Goal: Task Accomplishment & Management: Complete application form

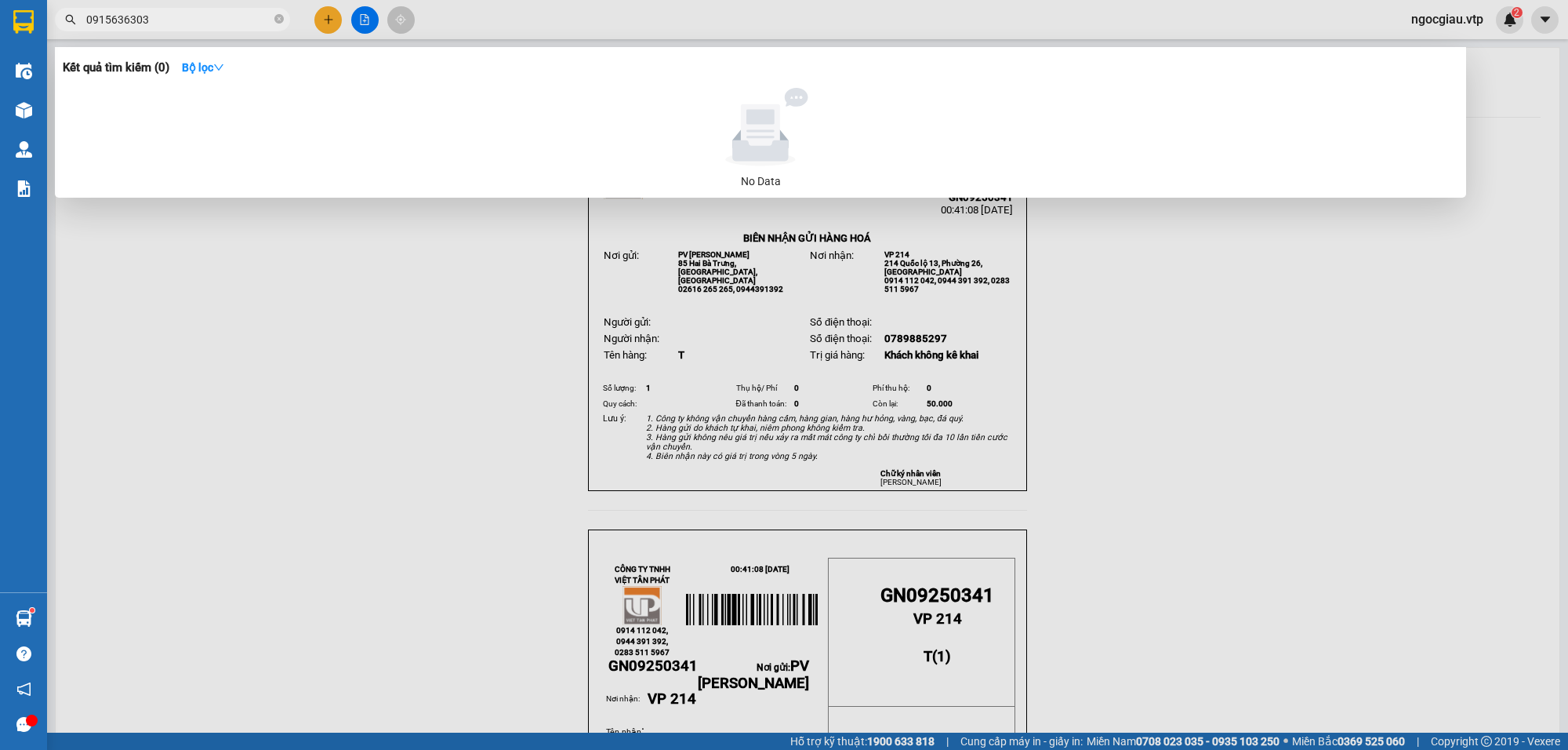
click at [166, 18] on input "0915636303" at bounding box center [179, 20] width 185 height 17
type input "0989310170"
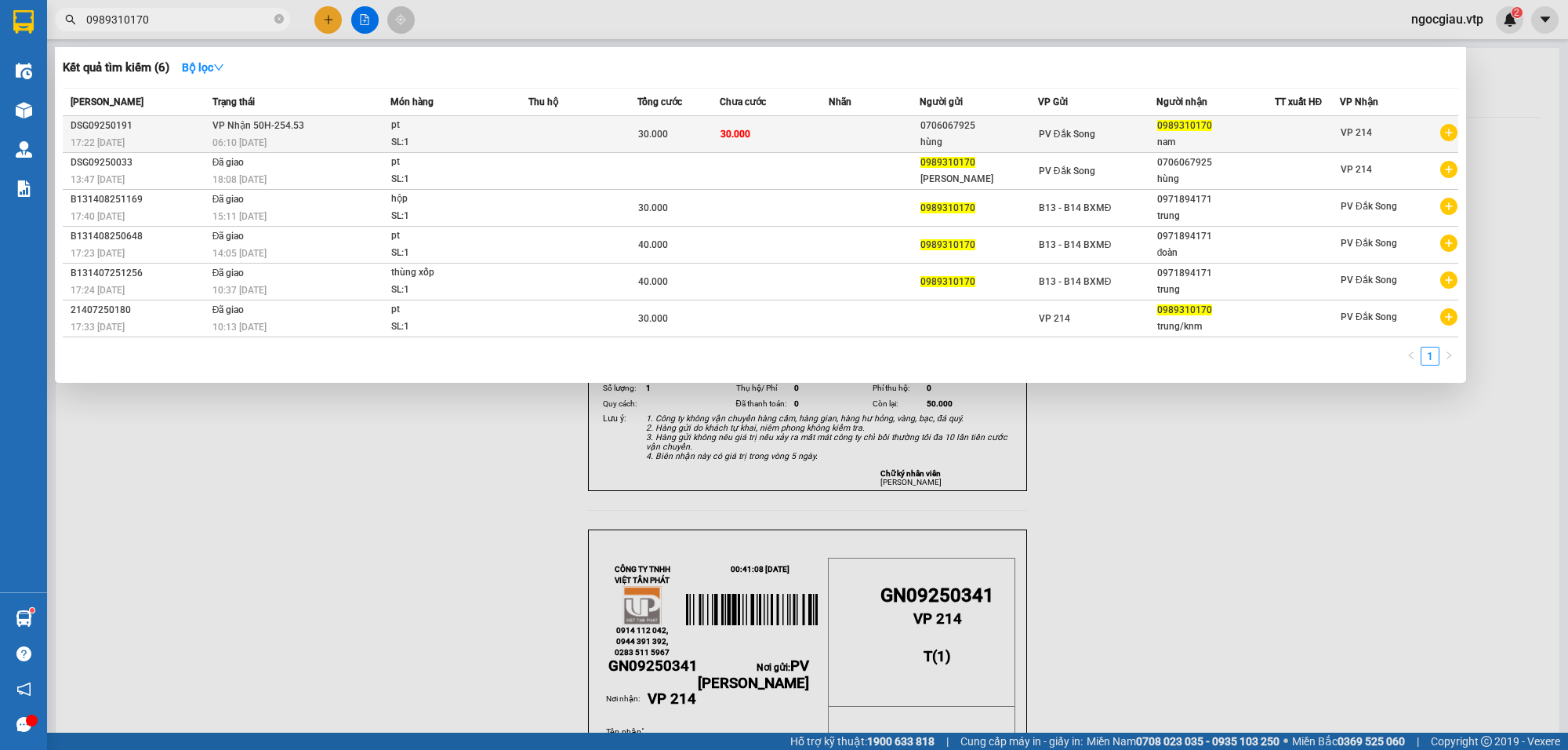
click at [816, 143] on td "30.000" at bounding box center [774, 134] width 109 height 37
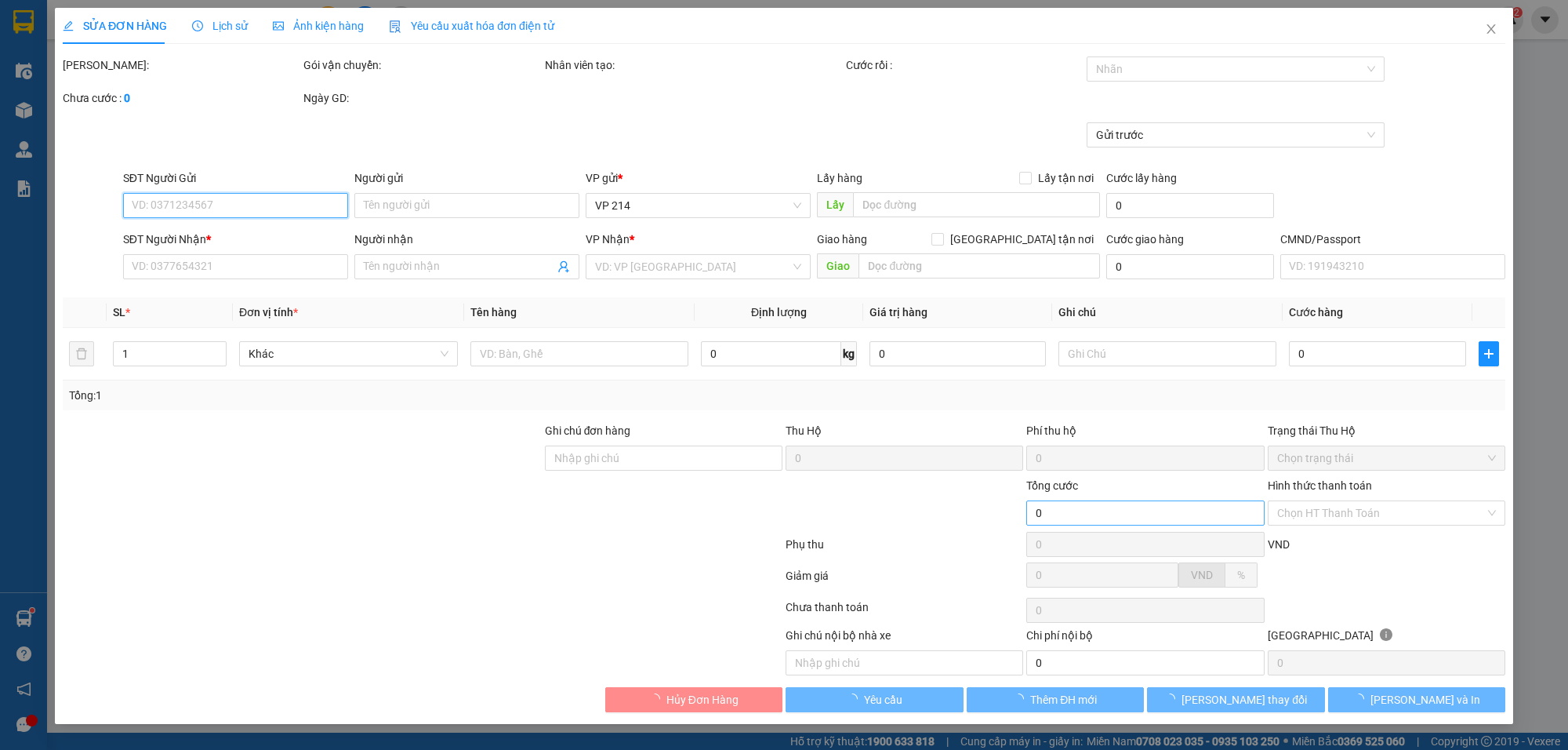
type input "0706067925"
type input "hùng"
type input "0989310170"
type input "nam"
type input "30.000"
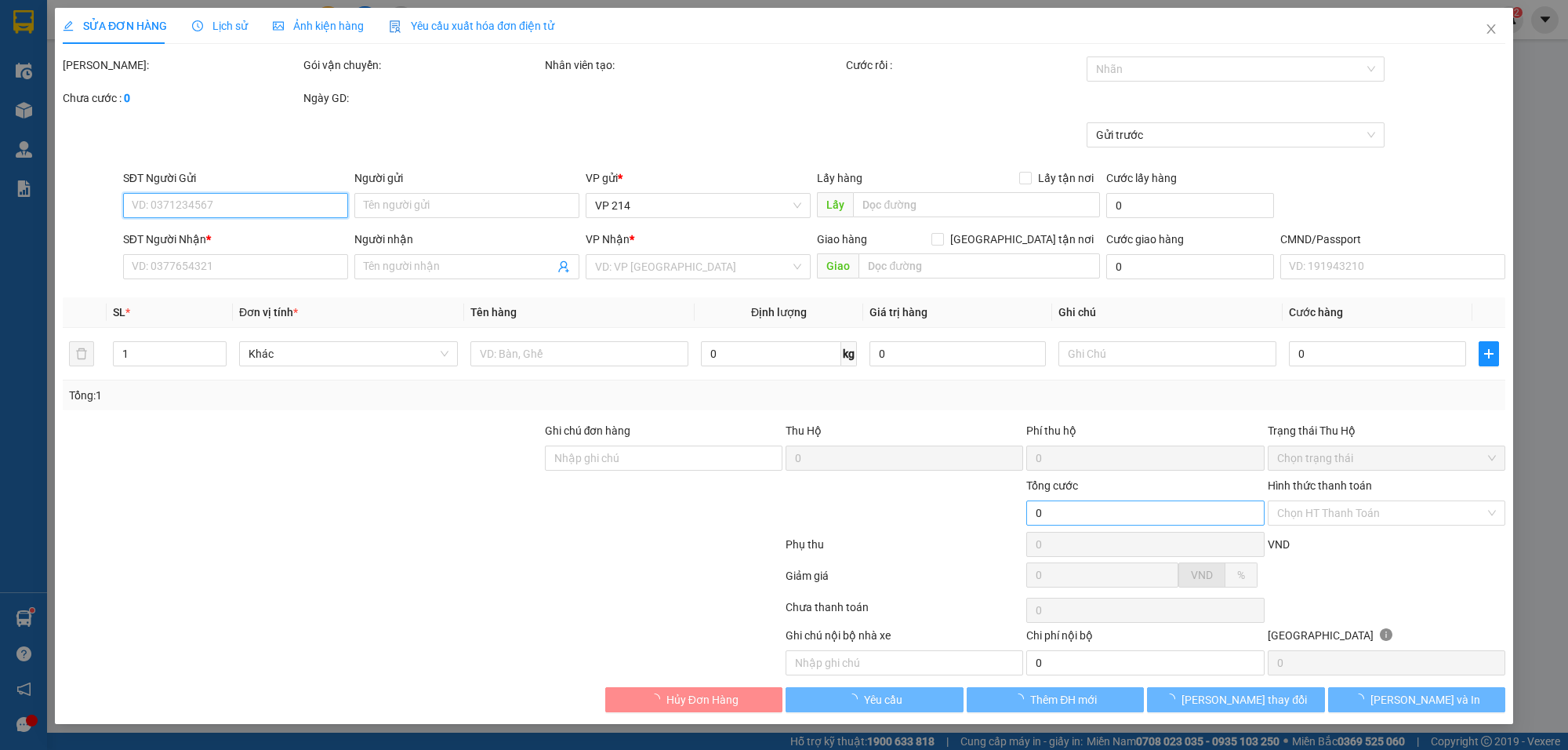
type input "30.000"
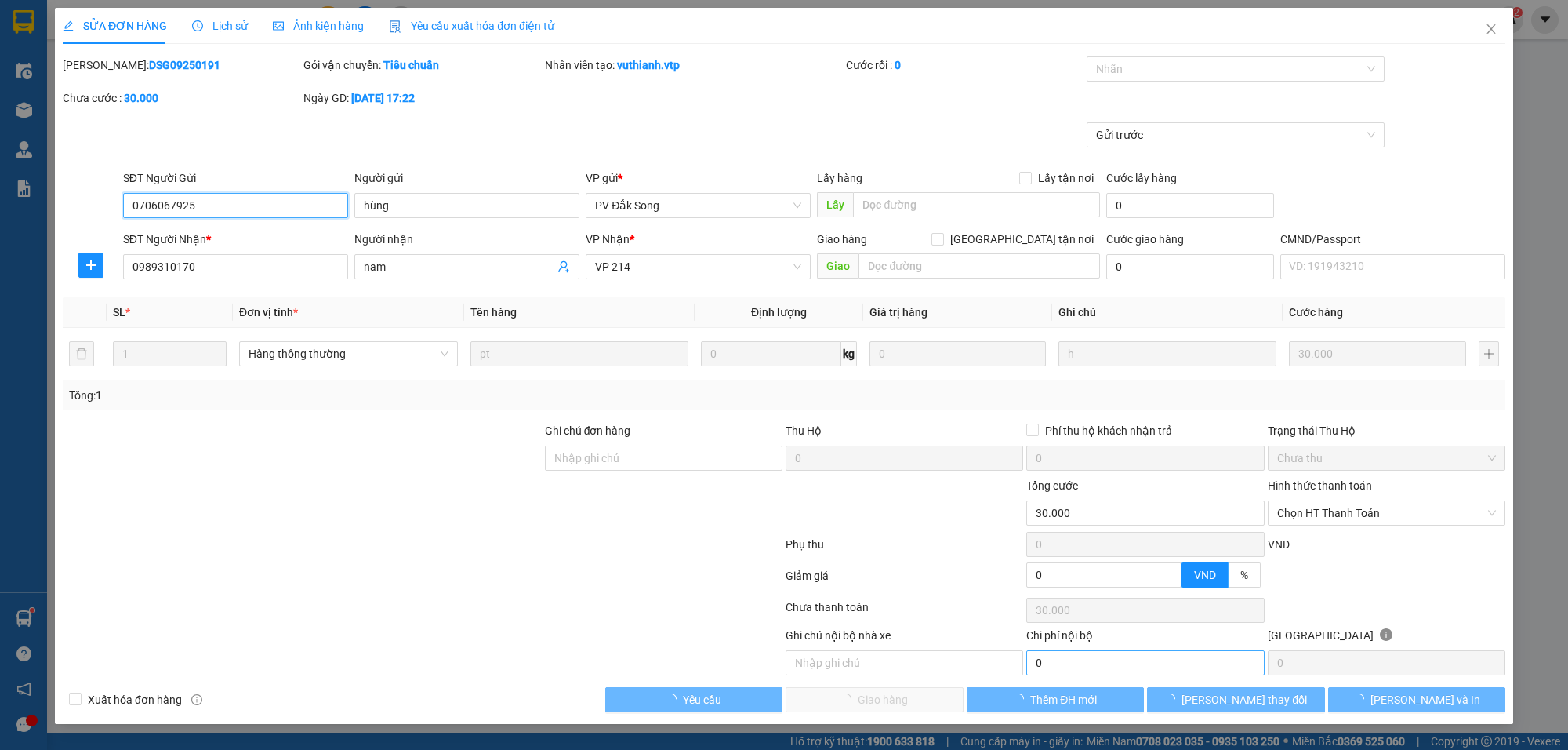
type input "1.500"
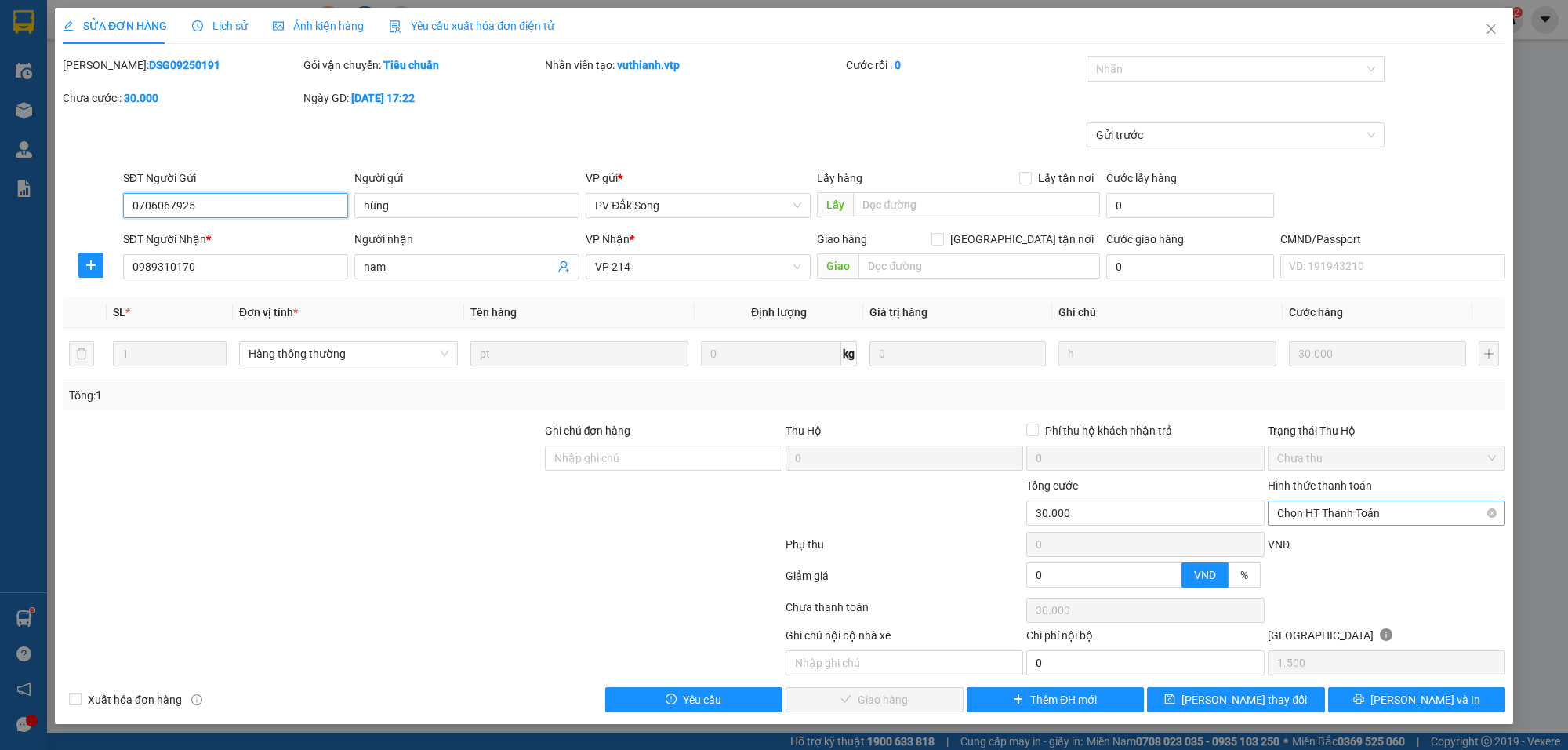
click at [1342, 518] on span "Chọn HT Thanh Toán" at bounding box center [1387, 512] width 219 height 23
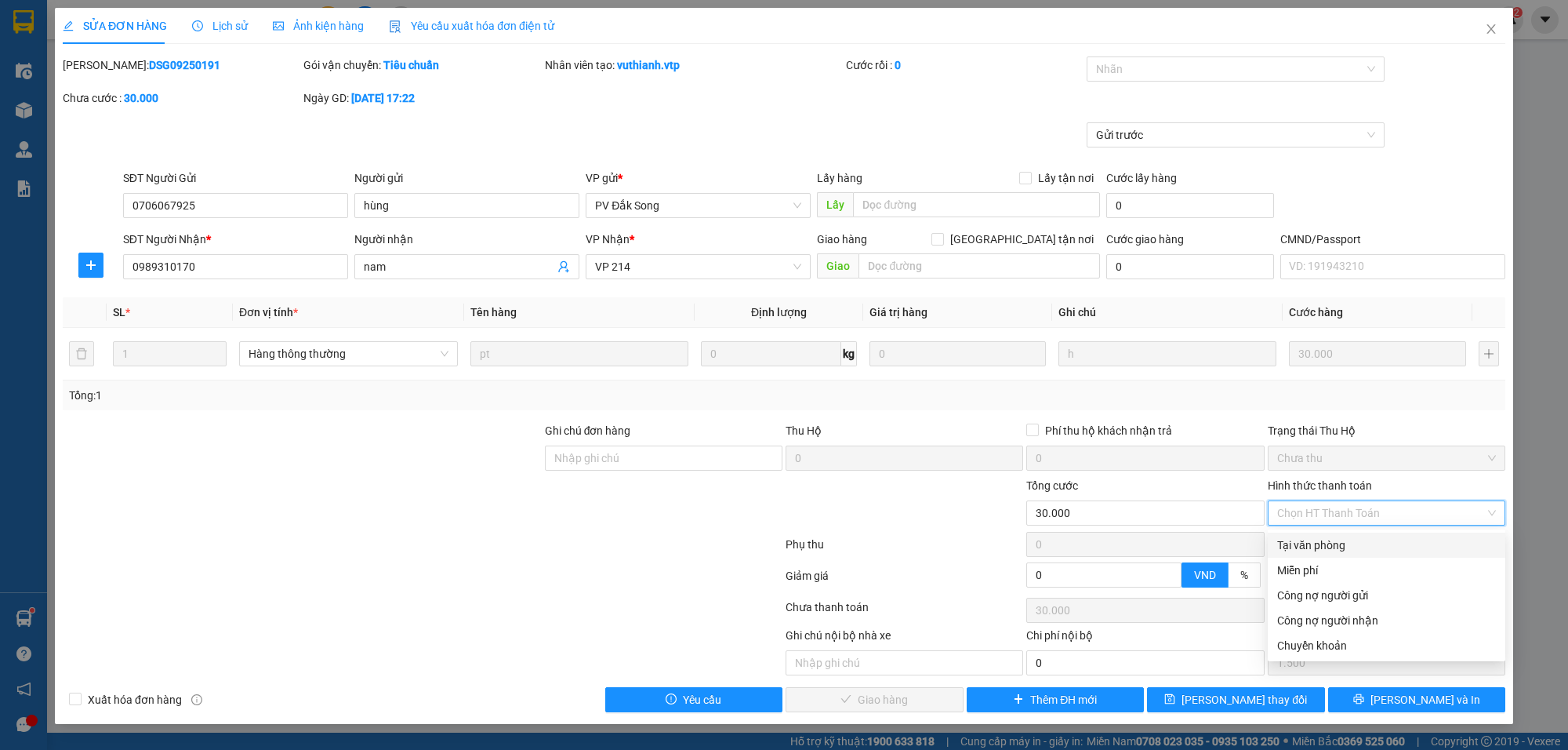
click at [1327, 543] on div "Tại văn phòng" at bounding box center [1387, 545] width 219 height 17
type input "0"
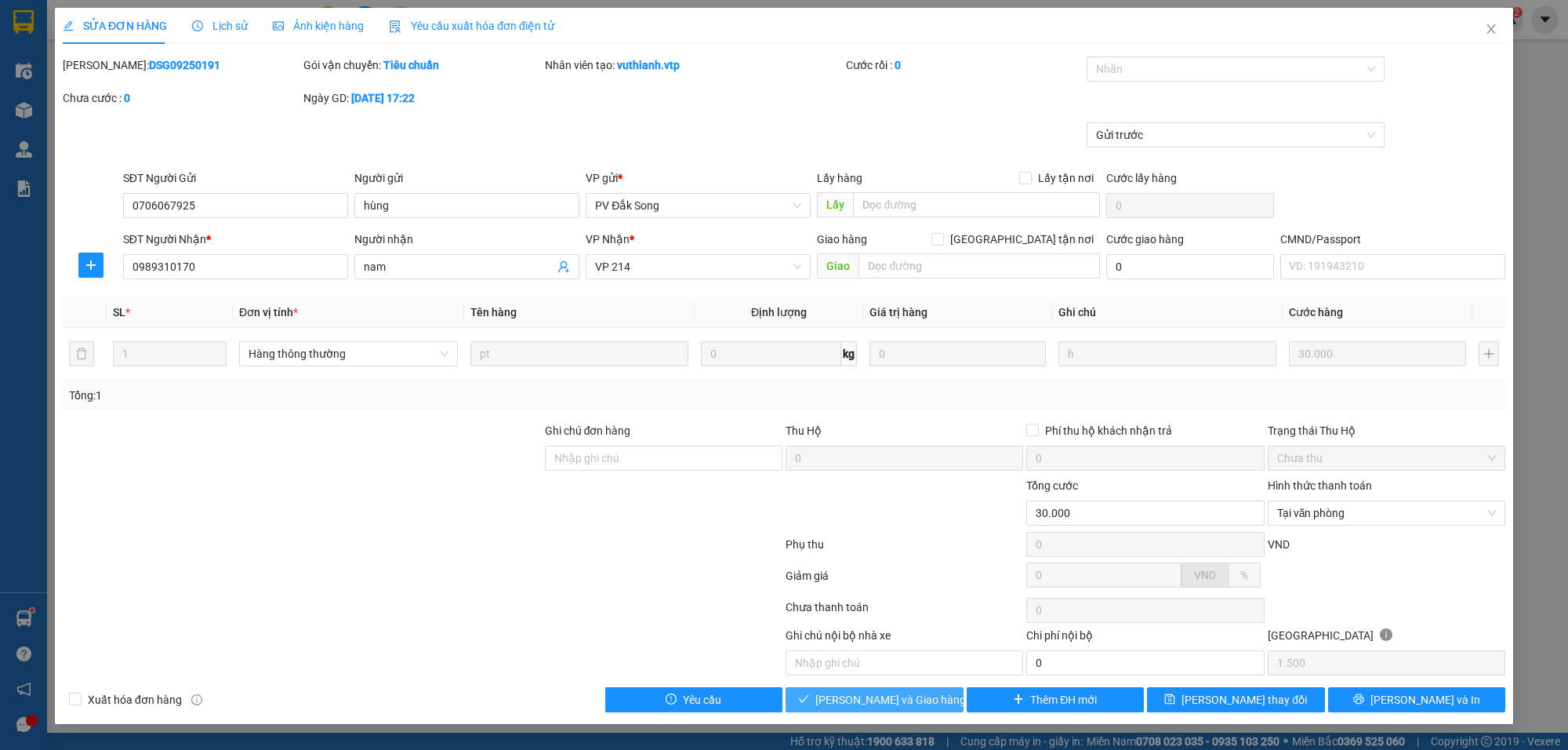
click at [930, 699] on button "[PERSON_NAME] và Giao hàng" at bounding box center [875, 699] width 178 height 25
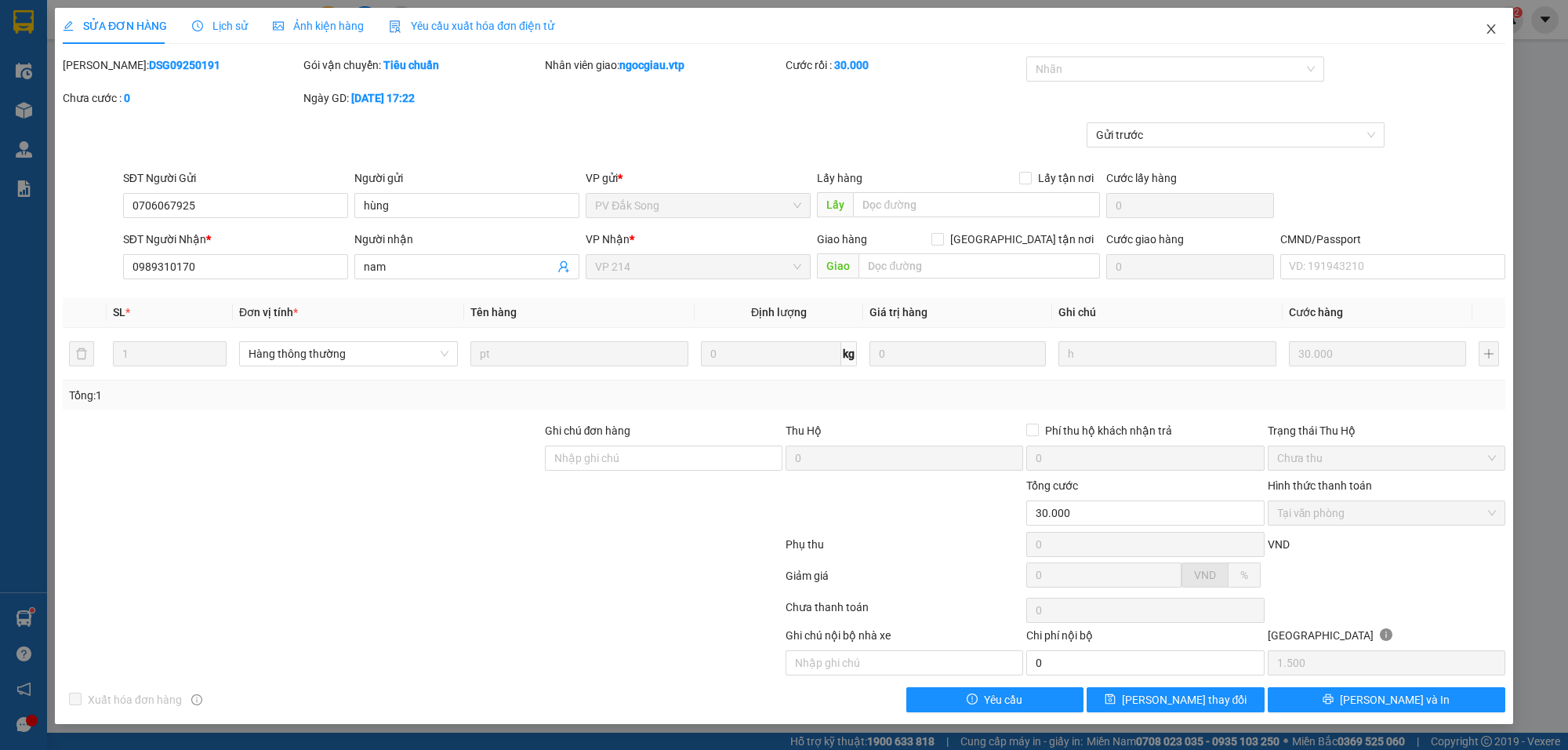
click at [1488, 25] on icon "close" at bounding box center [1491, 28] width 9 height 9
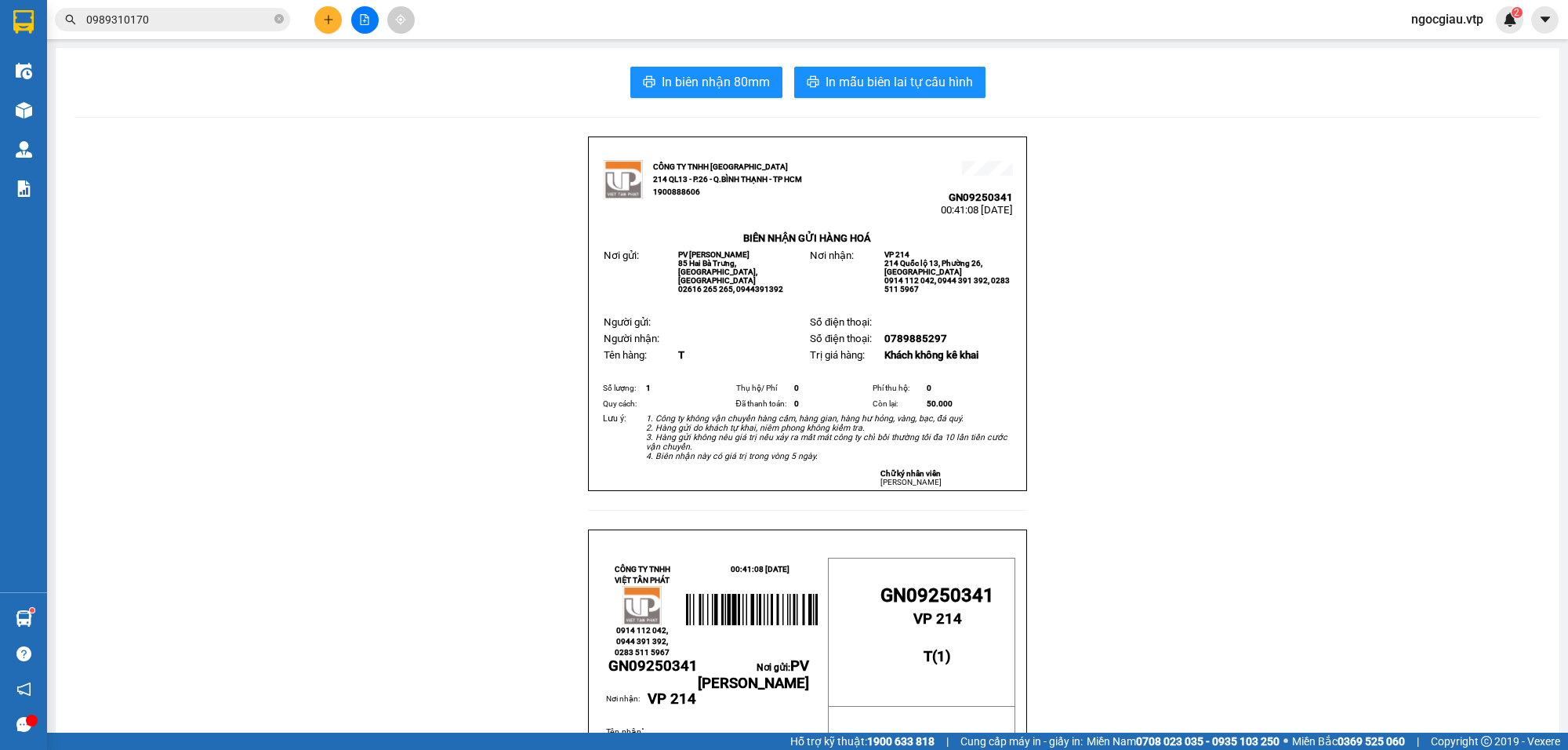
click at [181, 32] on div "Kết quả tìm kiếm ( 6 ) Bộ lọc Mã ĐH Trạng thái Món hàng Thu hộ Tổng cước Chưa c…" at bounding box center [152, 20] width 306 height 27
click at [181, 25] on input "0989310170" at bounding box center [179, 20] width 185 height 17
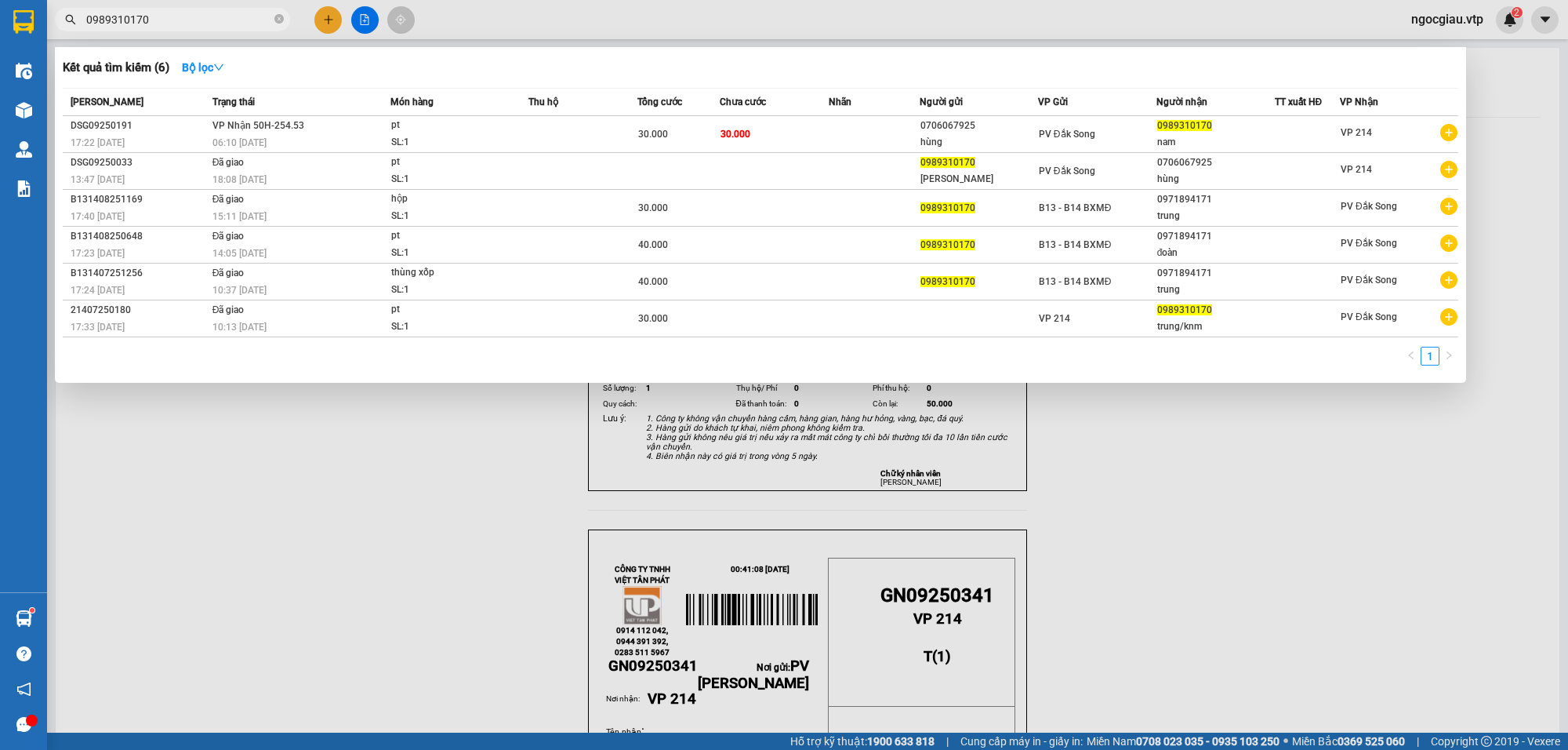
click at [181, 25] on input "0989310170" at bounding box center [179, 20] width 185 height 17
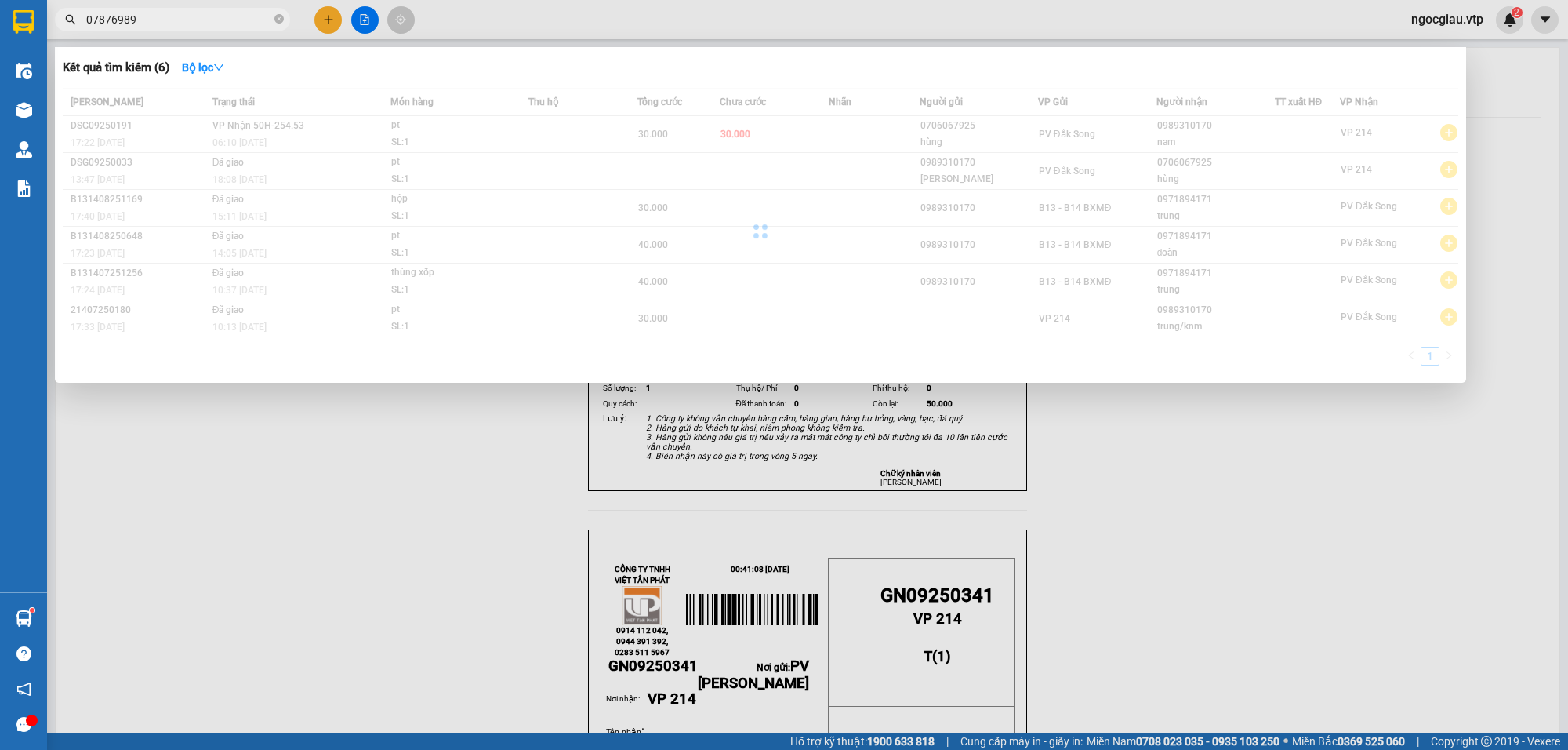
type input "07876989"
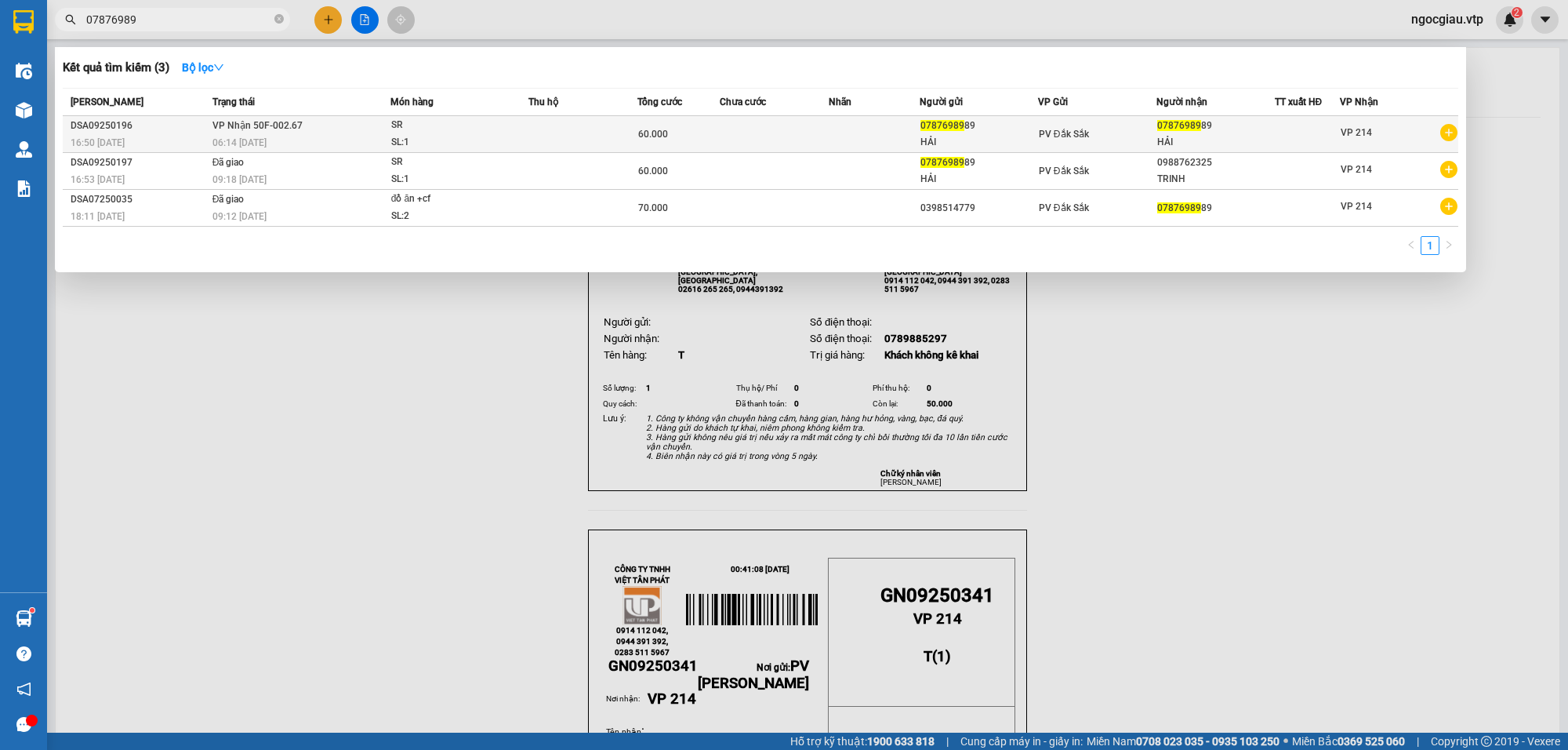
click at [656, 137] on span "60.000" at bounding box center [653, 134] width 30 height 11
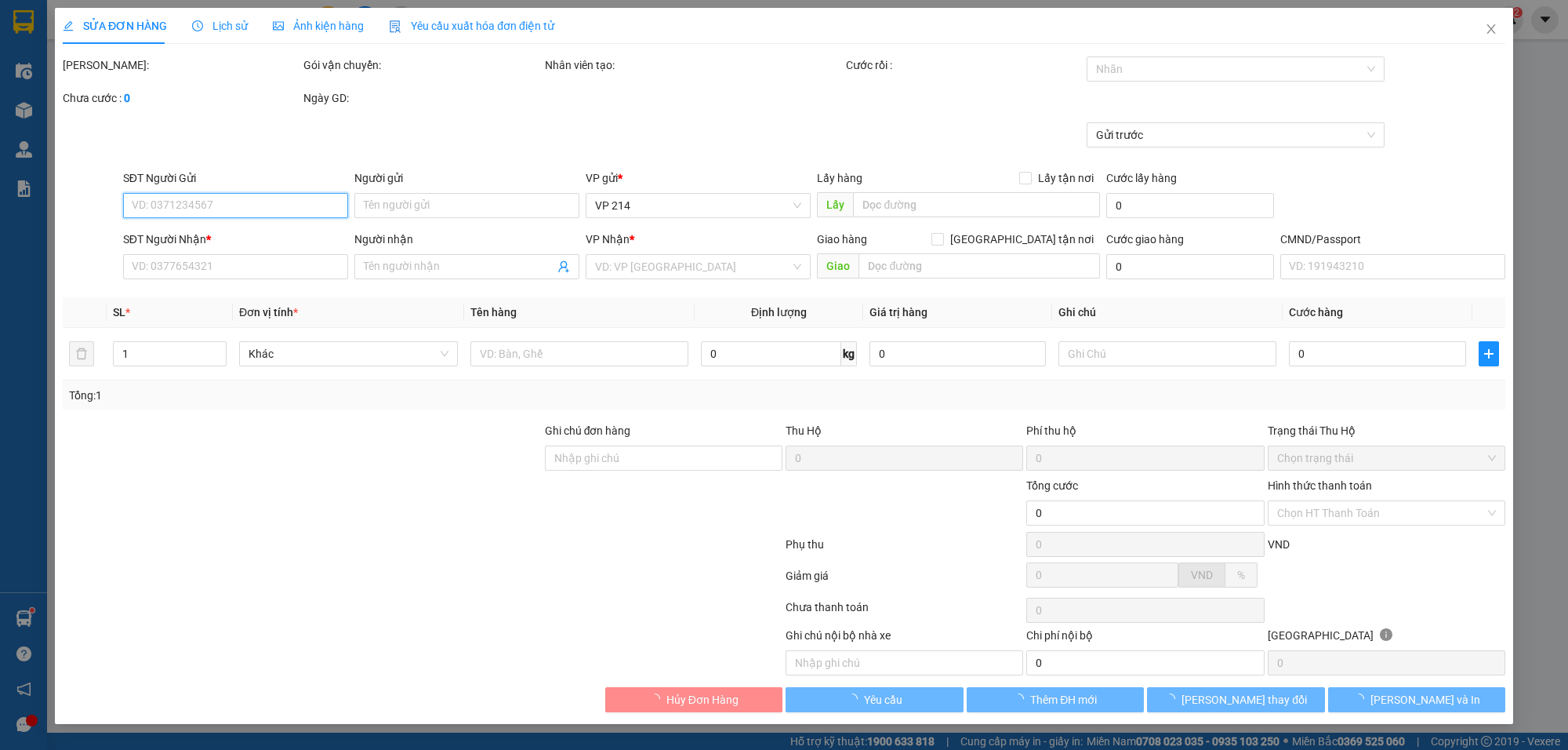
type input "0787698989"
type input "HẢI"
type input "0787698989"
type input "HẢI"
type input "CK68 60K [DATE] 16H49"
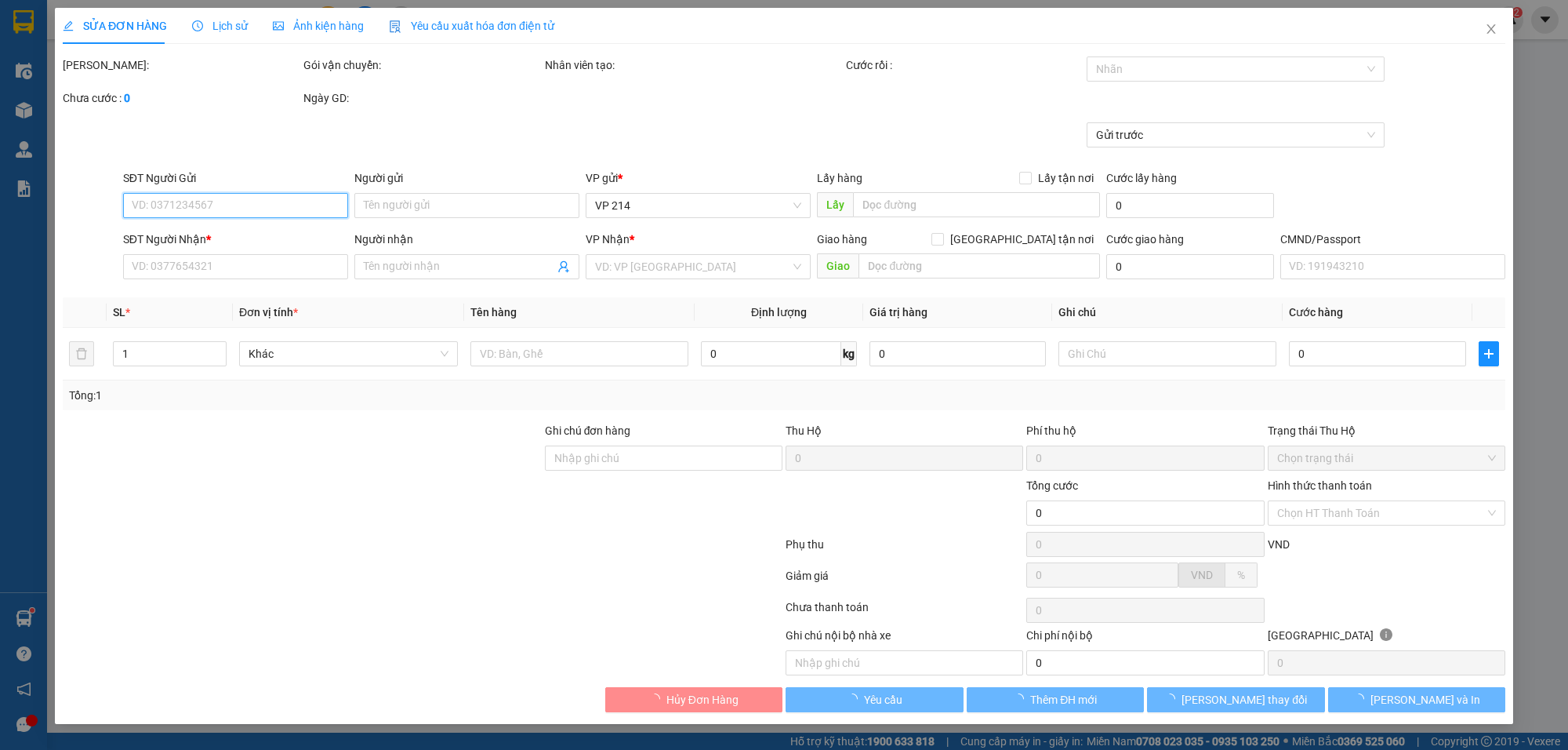
type input "60.000"
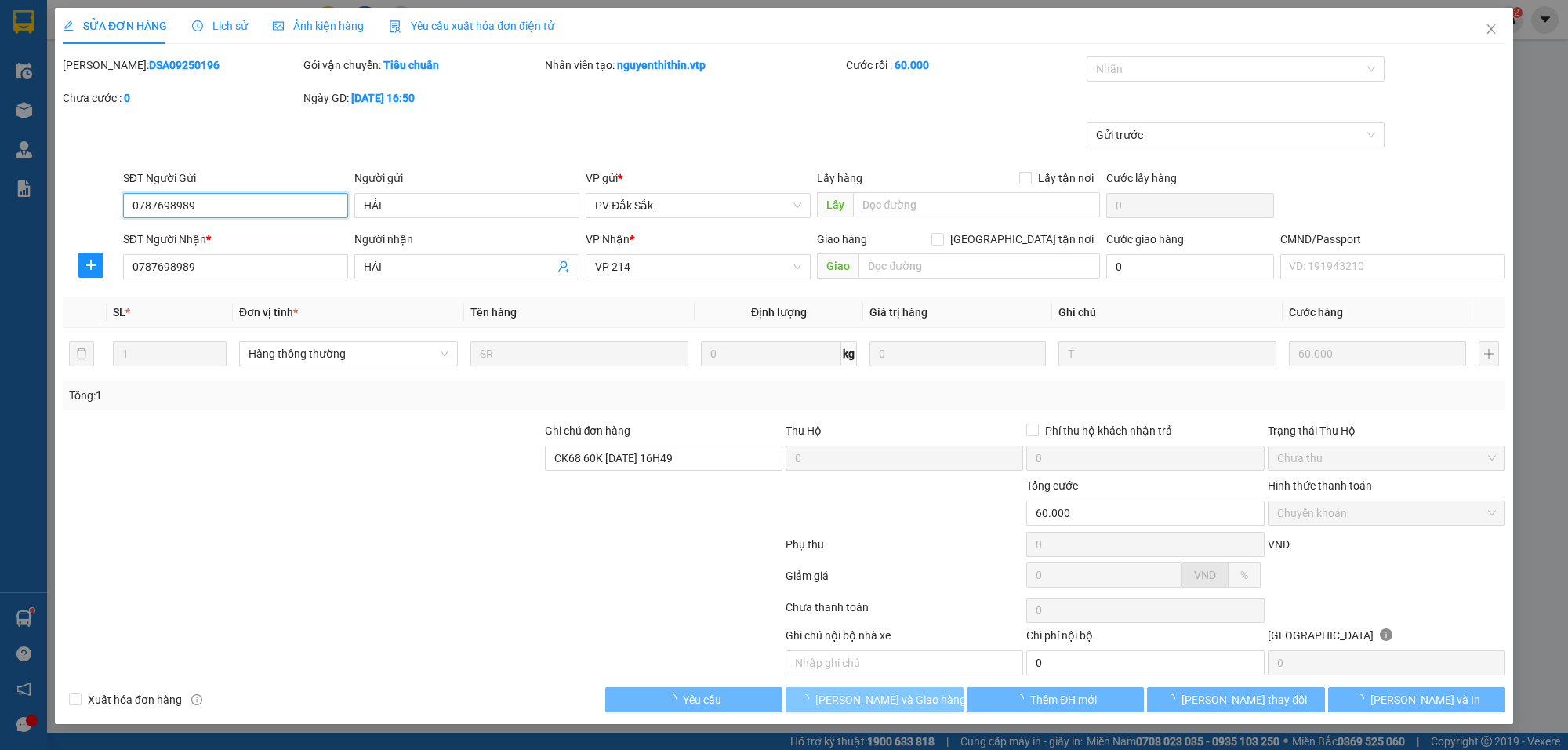
type input "3.000"
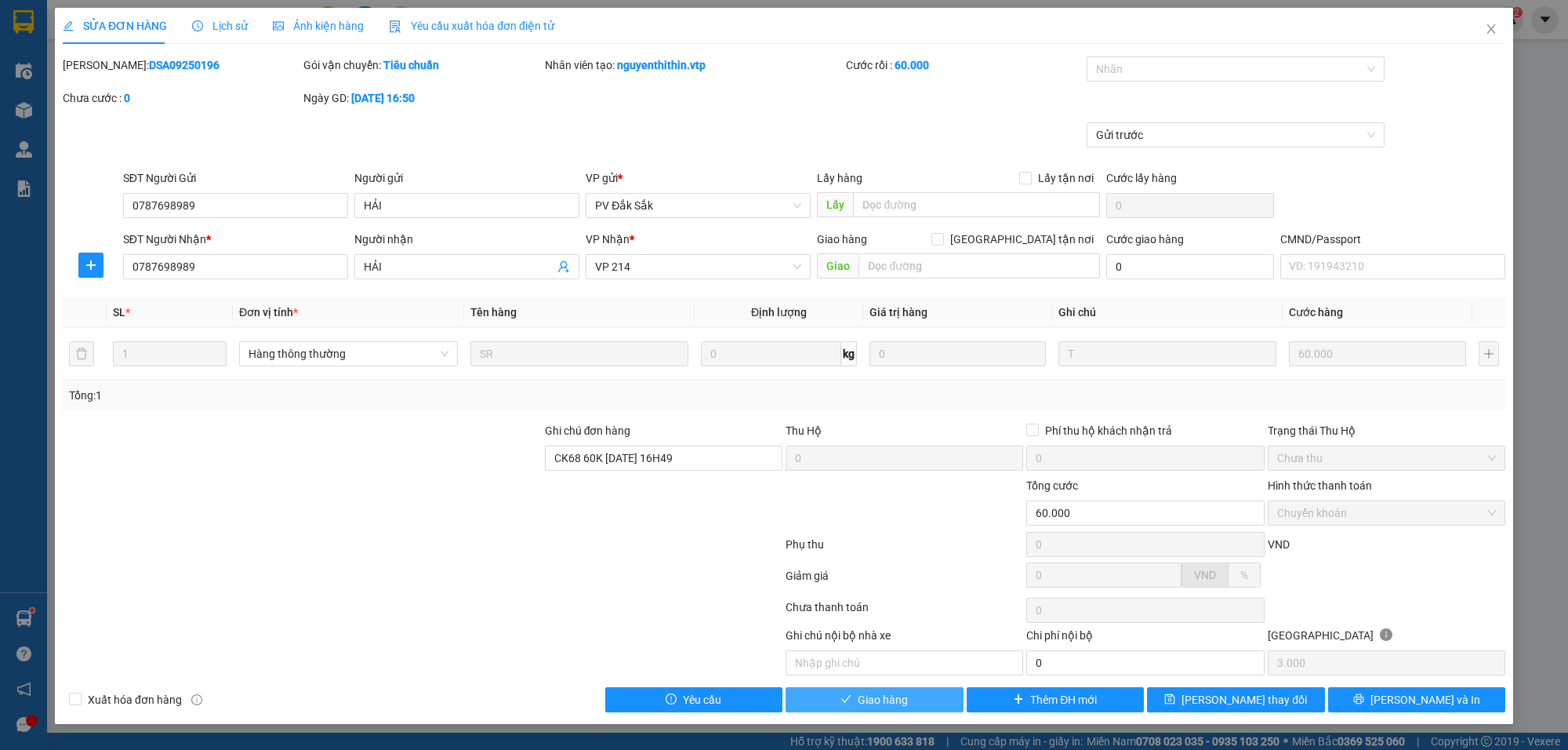
click at [891, 700] on span "Giao hàng" at bounding box center [882, 699] width 50 height 17
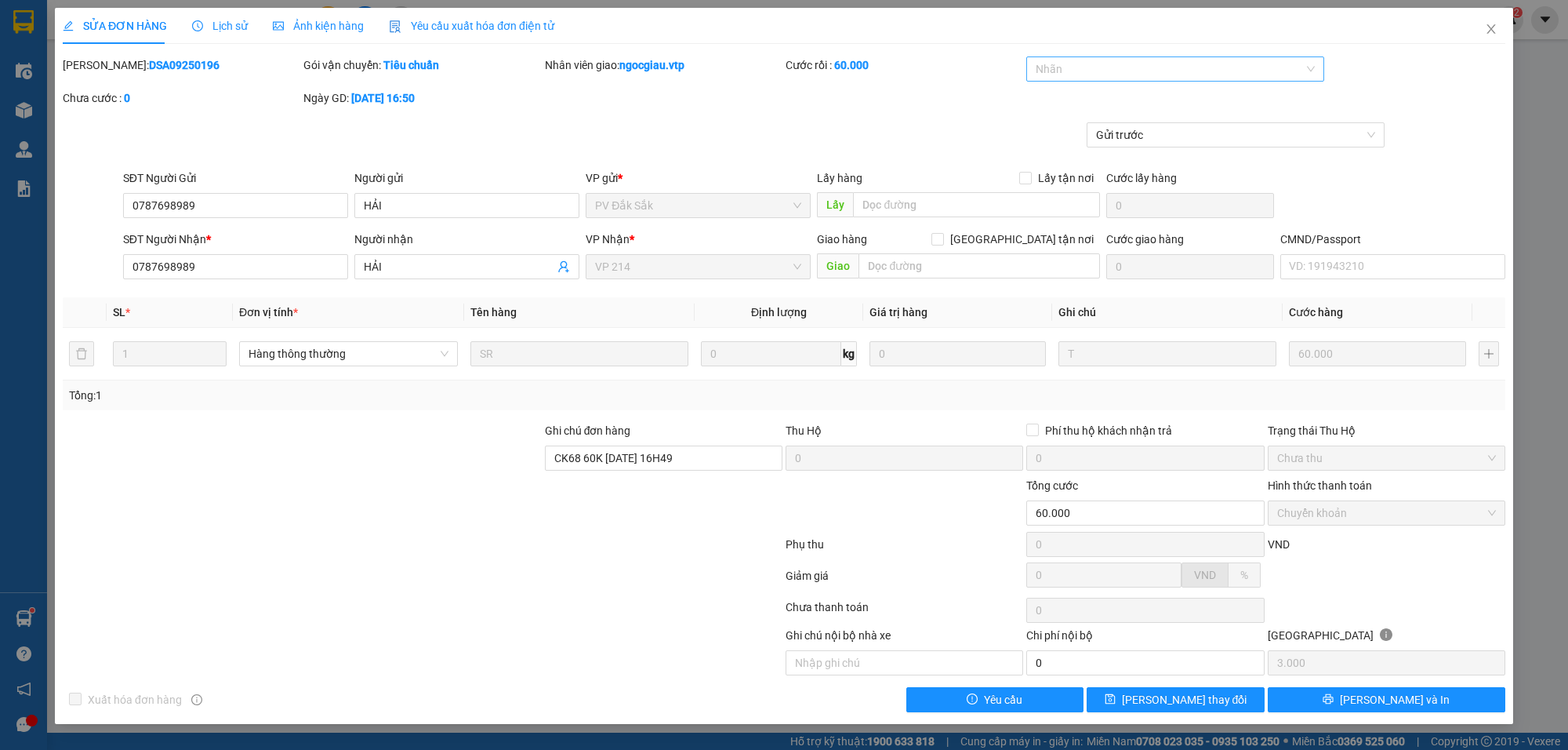
click at [1185, 69] on div at bounding box center [1167, 69] width 275 height 19
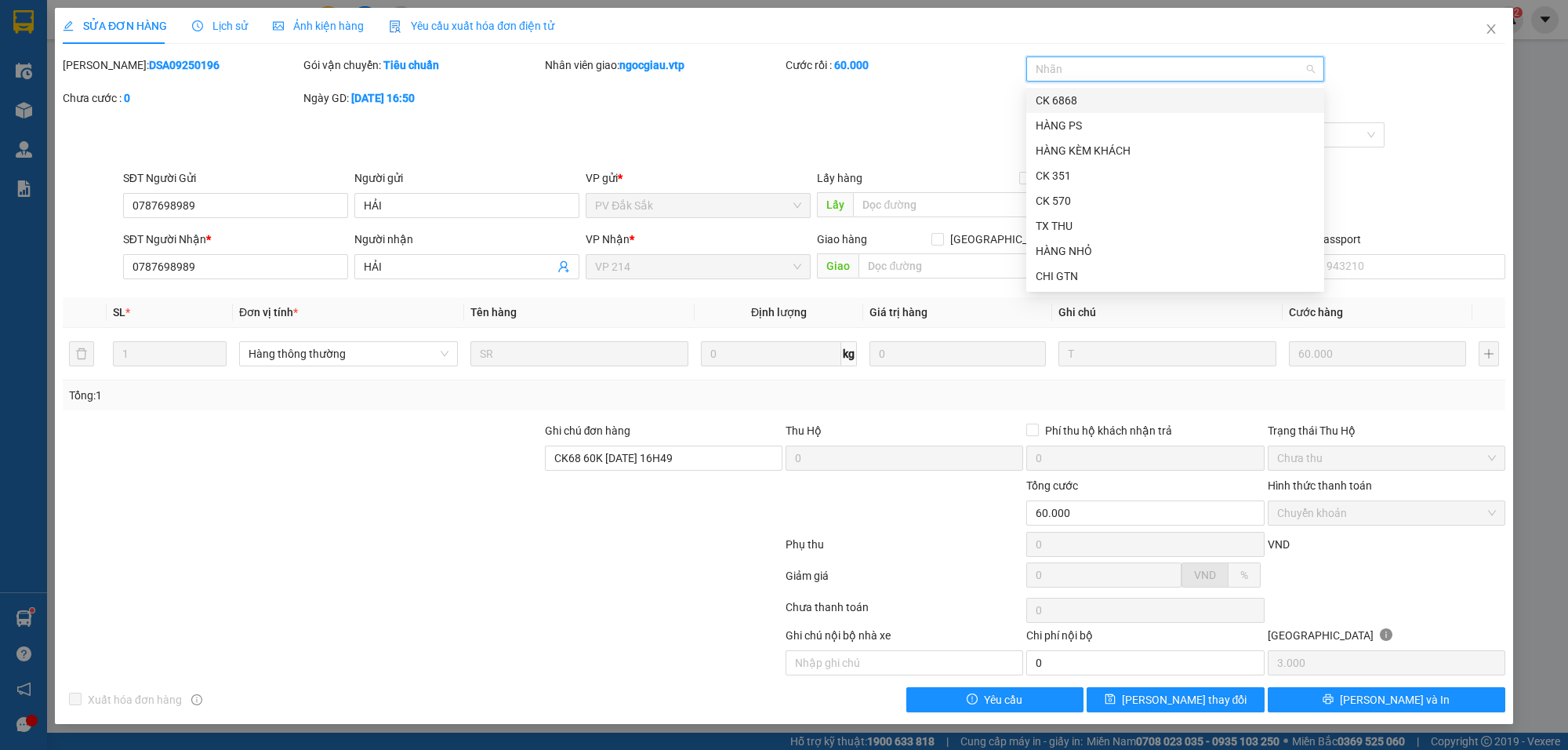
click at [1114, 102] on div "CK 6868" at bounding box center [1175, 100] width 279 height 17
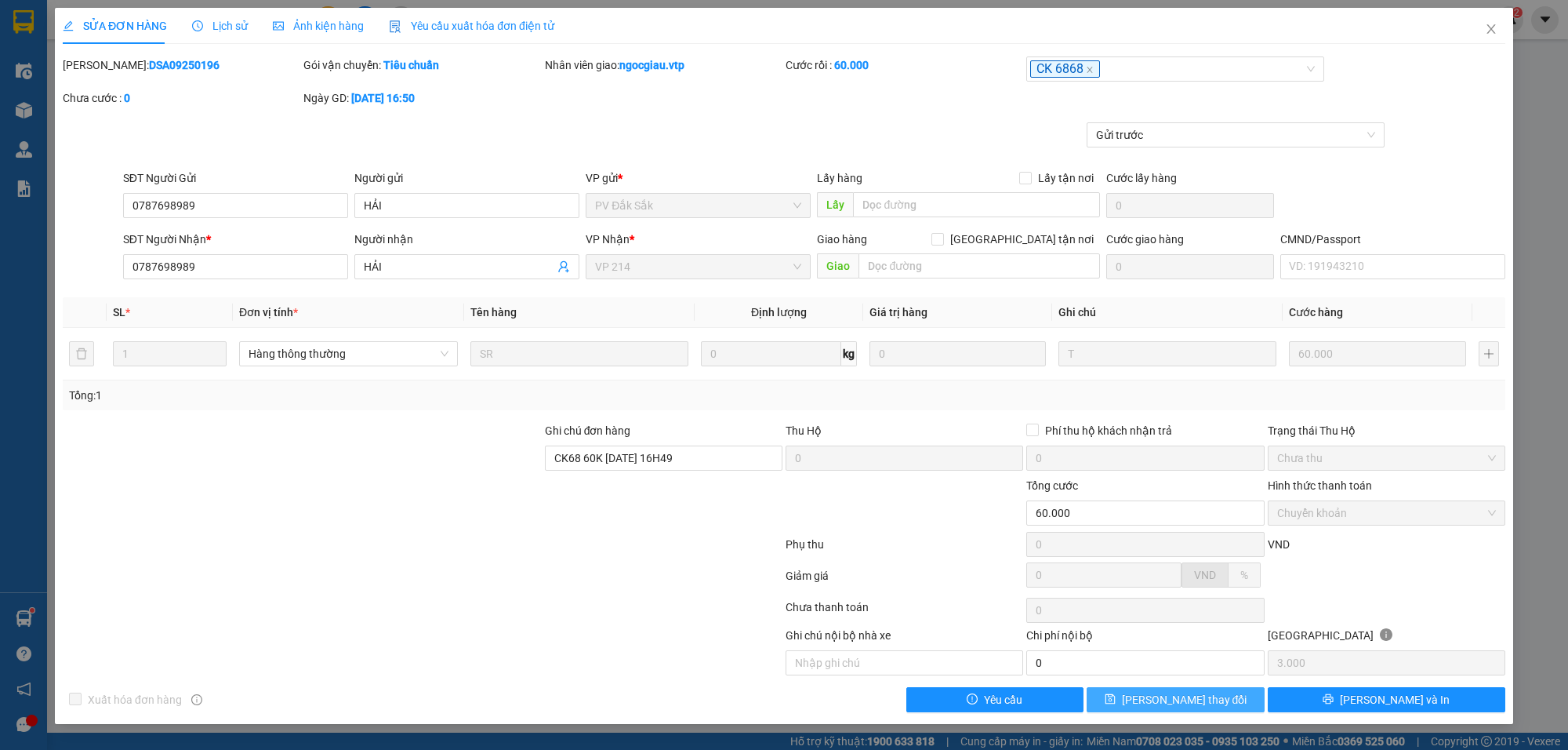
click at [1223, 710] on button "[PERSON_NAME] thay đổi" at bounding box center [1175, 699] width 178 height 25
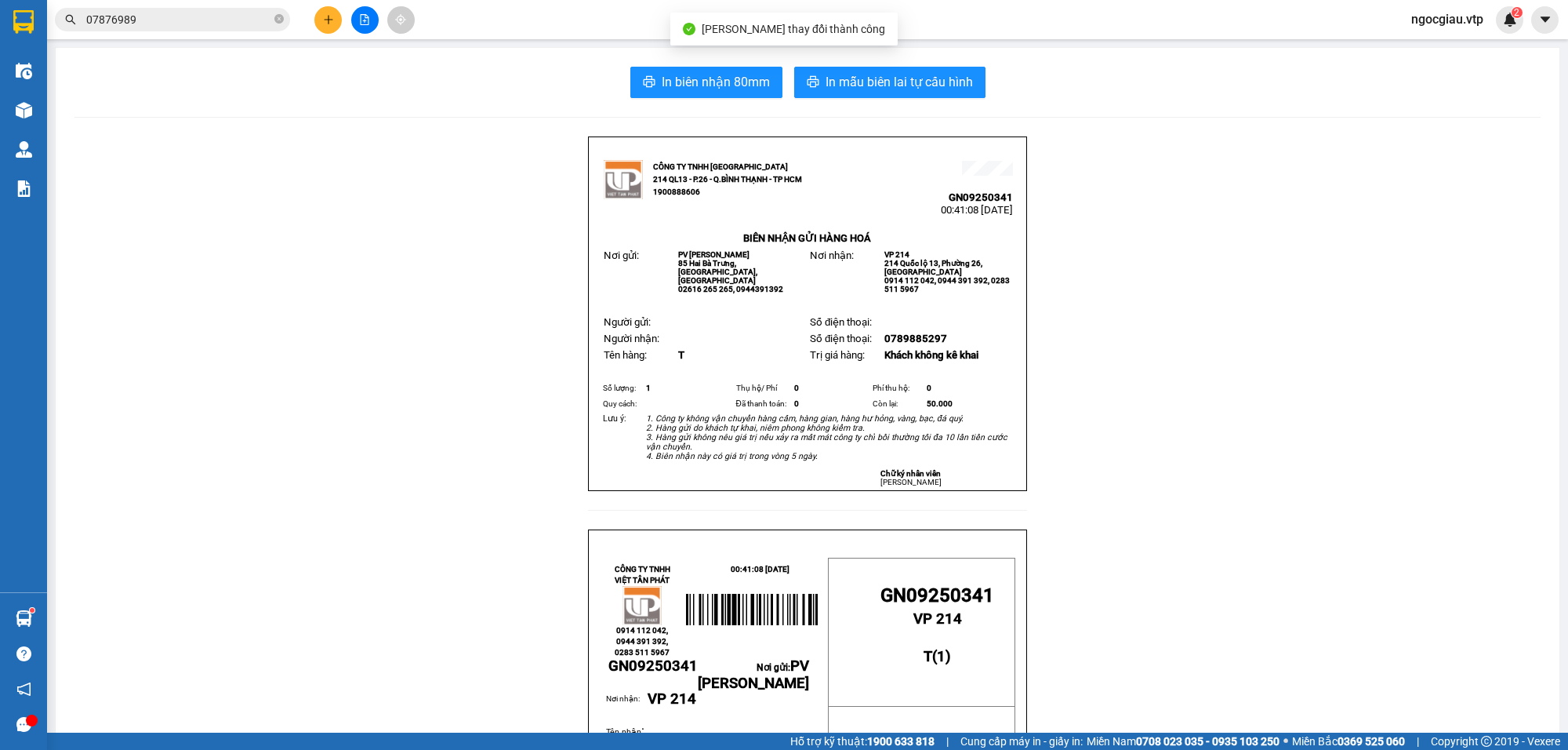
click at [169, 13] on input "07876989" at bounding box center [179, 20] width 185 height 17
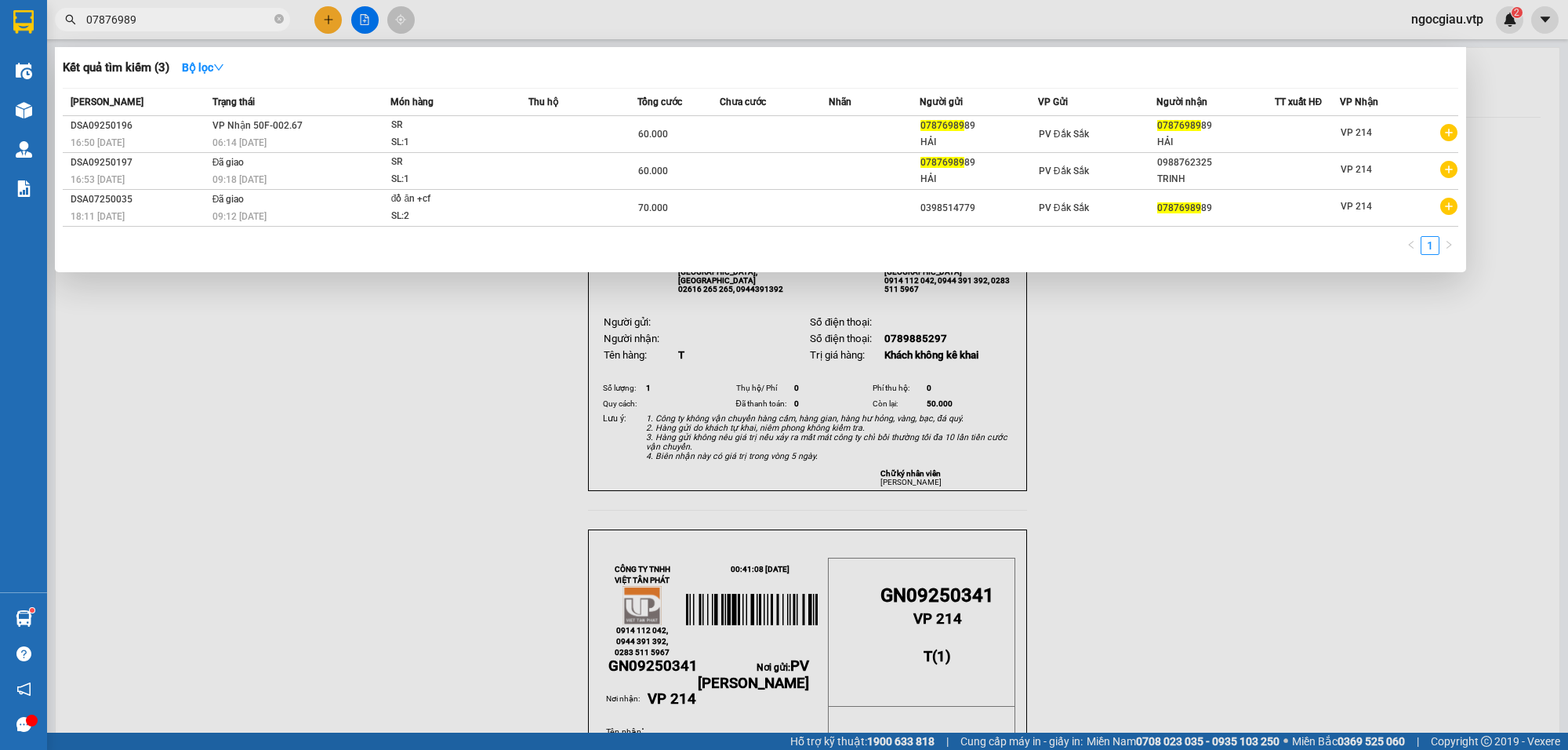
click at [169, 13] on input "07876989" at bounding box center [179, 20] width 185 height 17
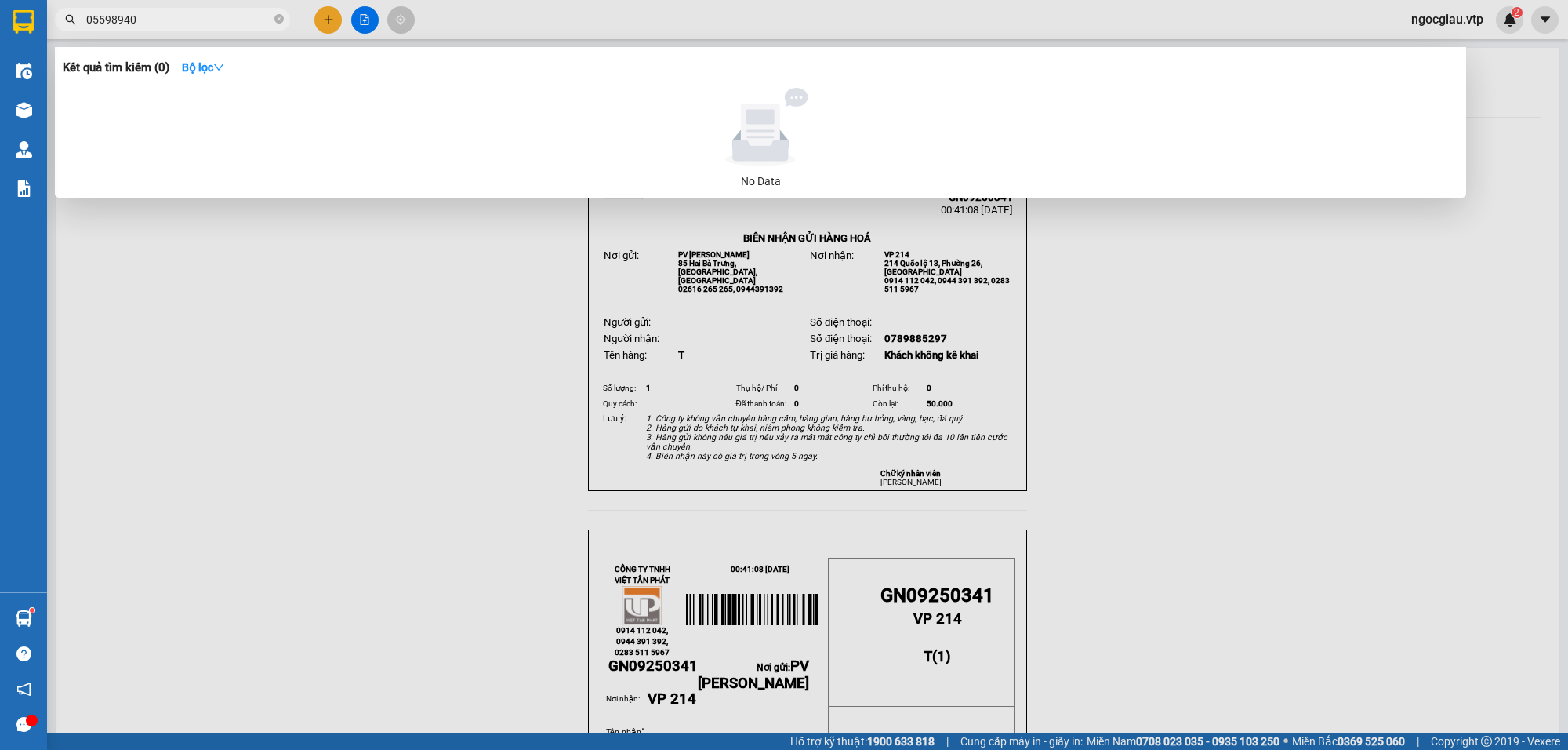
click at [169, 13] on input "05598940" at bounding box center [179, 20] width 185 height 17
click at [158, 24] on input "05598940" at bounding box center [179, 20] width 185 height 17
paste input "329258352"
type input "0"
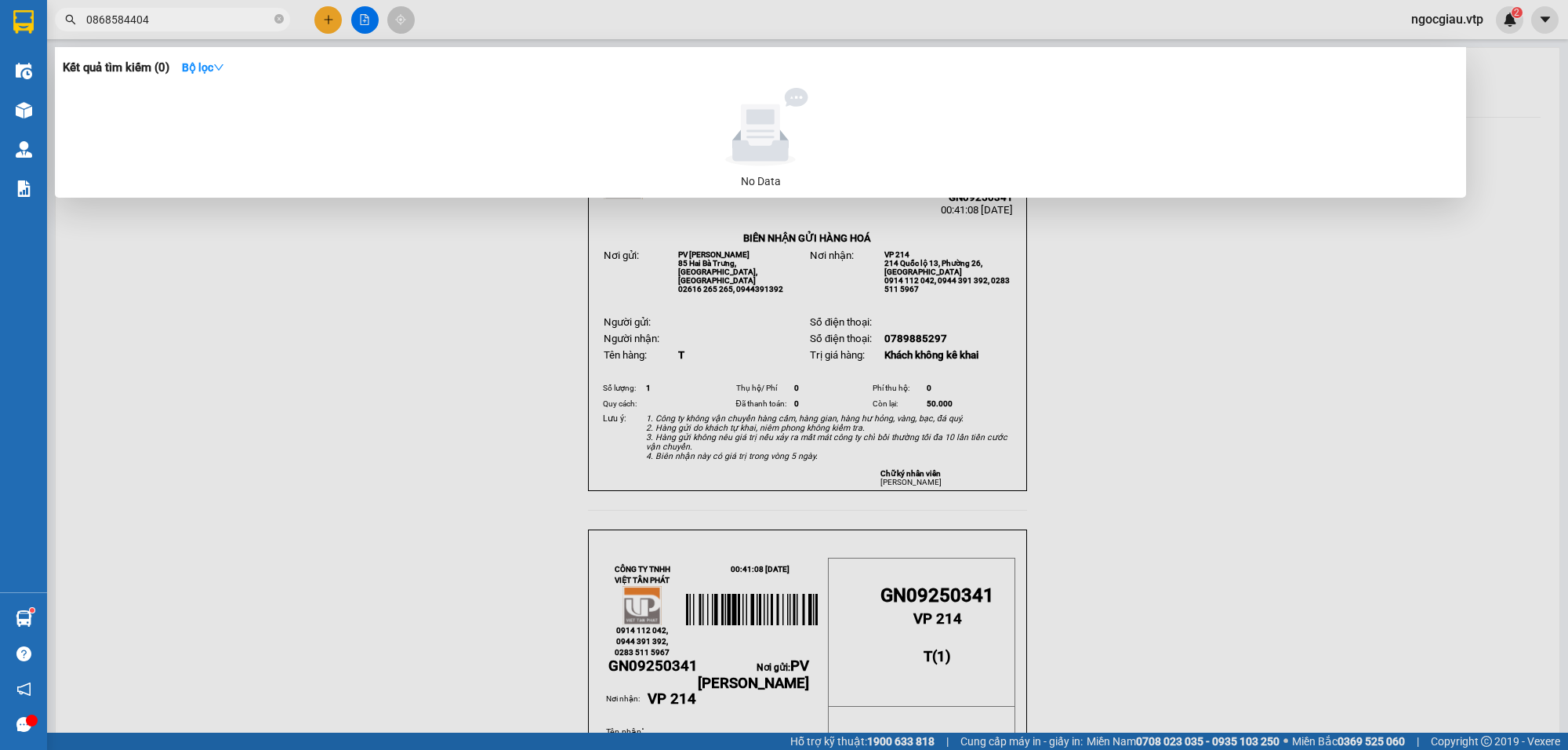
click at [1174, 318] on div at bounding box center [784, 375] width 1568 height 750
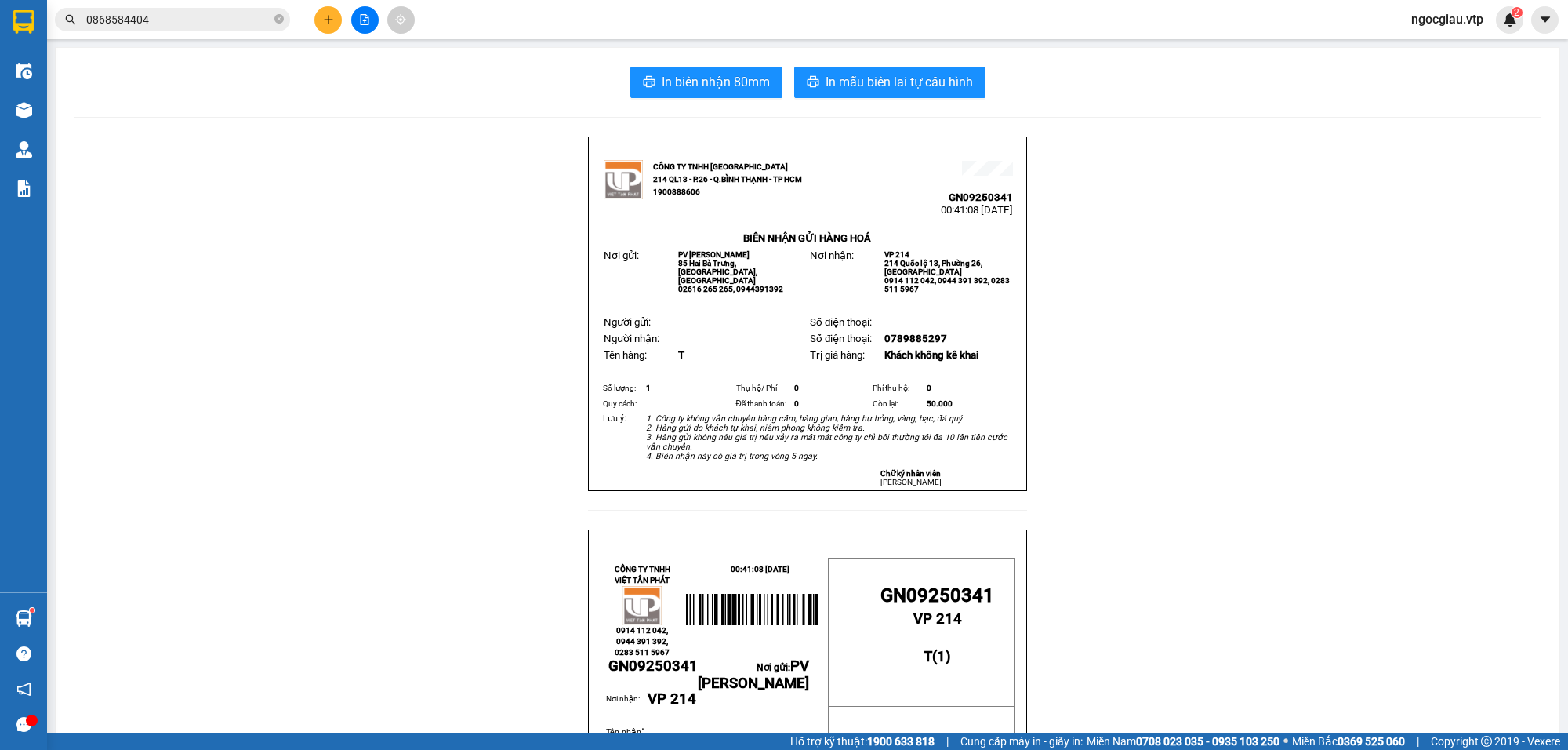
click at [182, 22] on input "0868584404" at bounding box center [179, 20] width 185 height 17
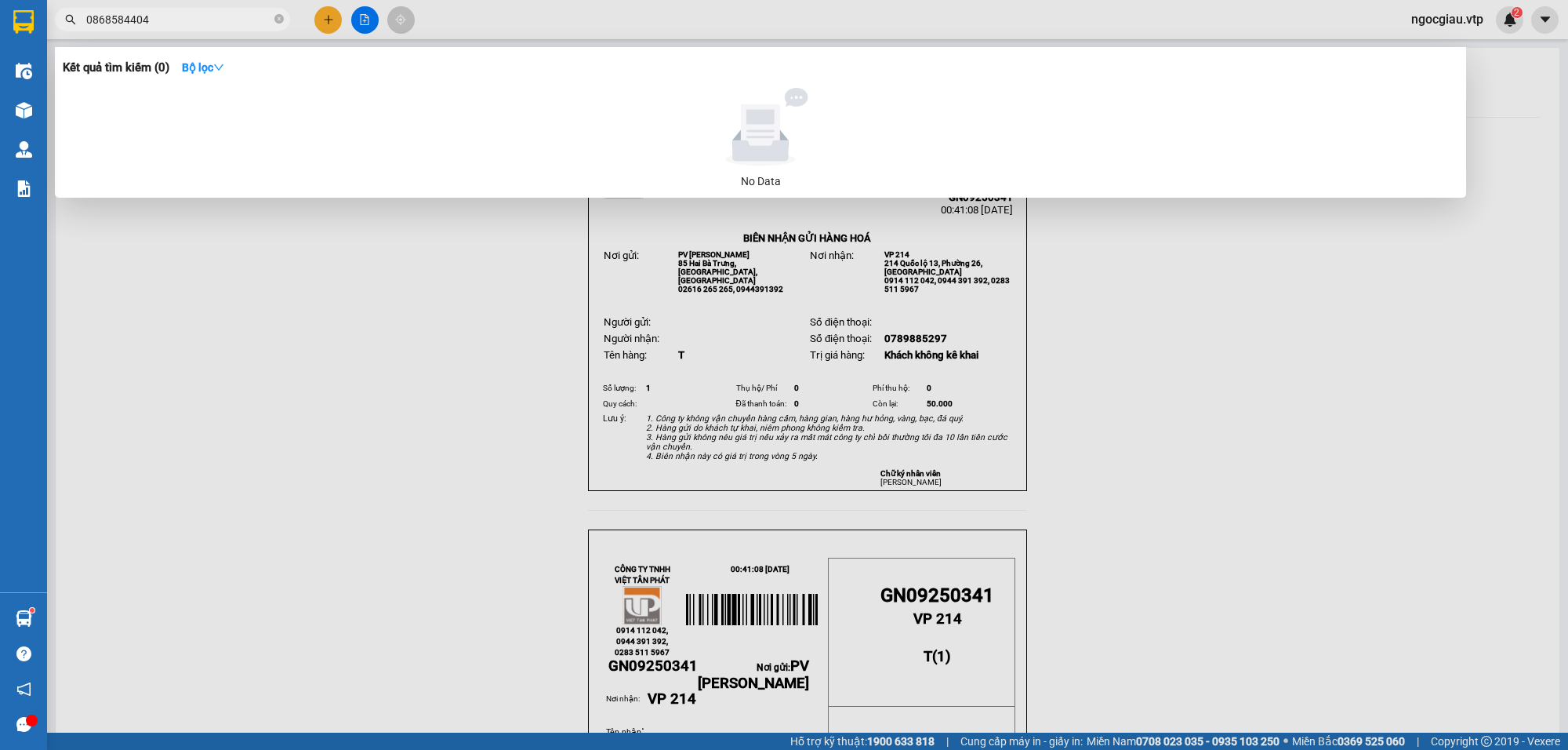
click at [182, 22] on input "0868584404" at bounding box center [179, 20] width 185 height 17
type input "0925772567"
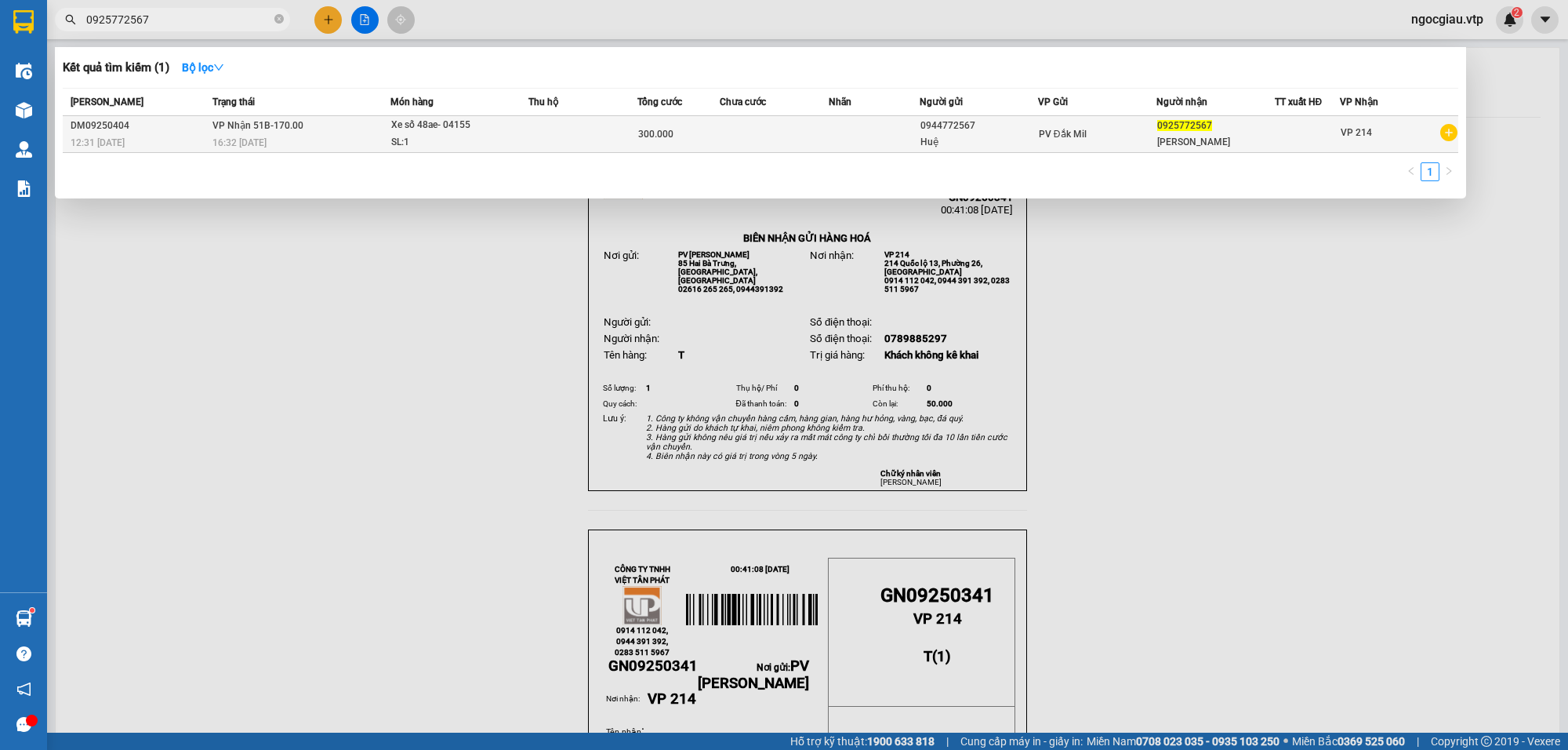
click at [759, 135] on td at bounding box center [774, 134] width 109 height 37
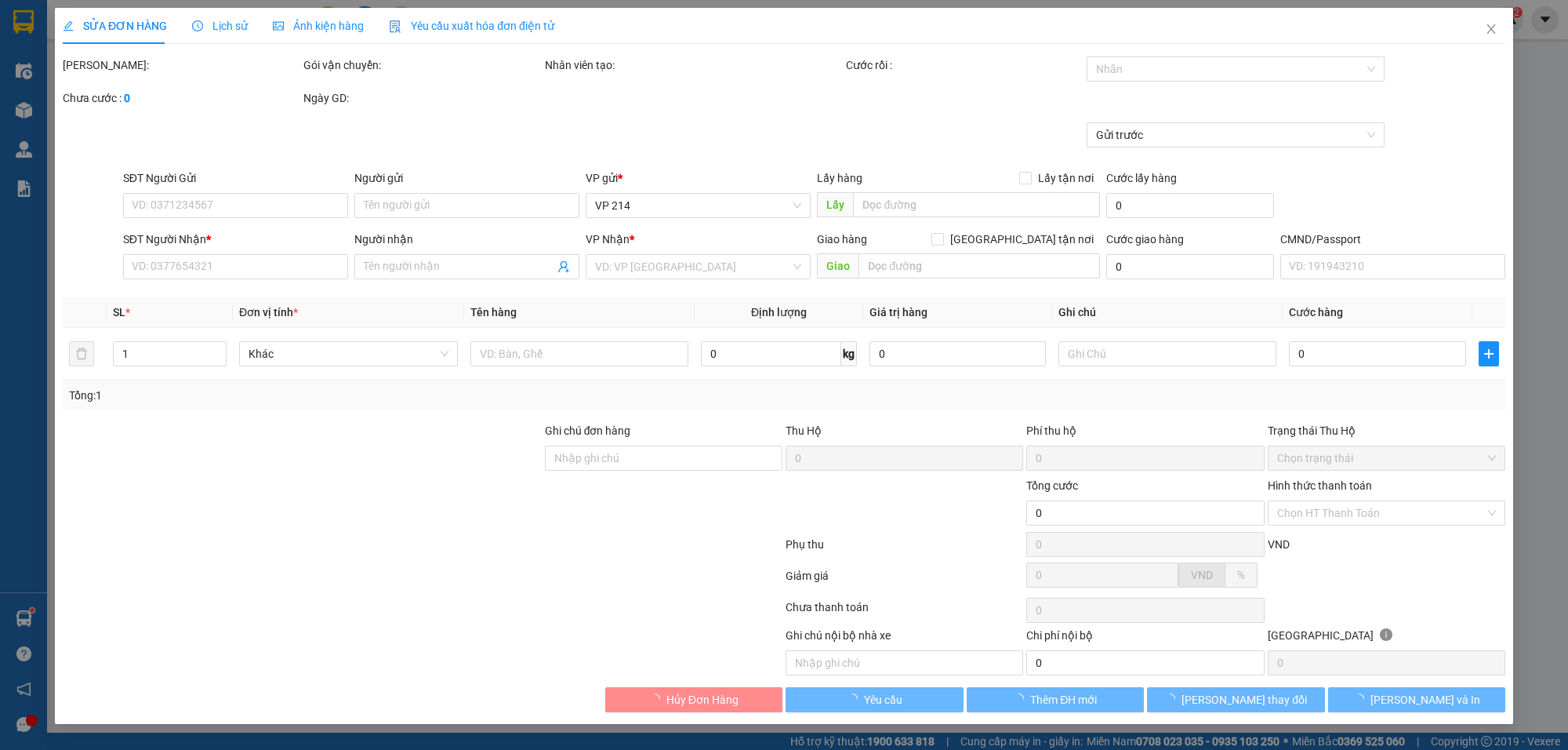
type input "0944772567"
type input "Huệ"
type input "0925772567"
type input "[PERSON_NAME]"
type input "300.000"
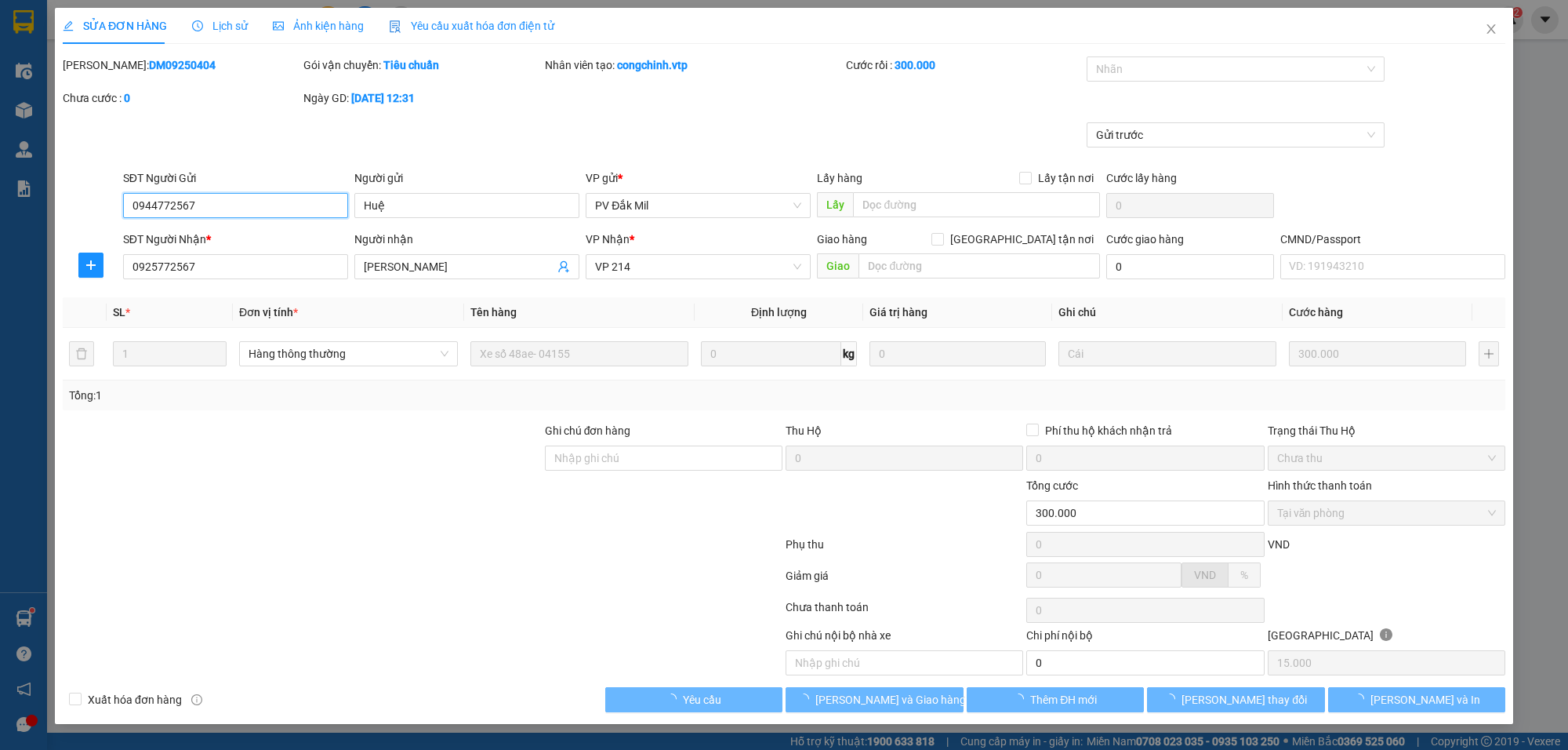
type input "15.000"
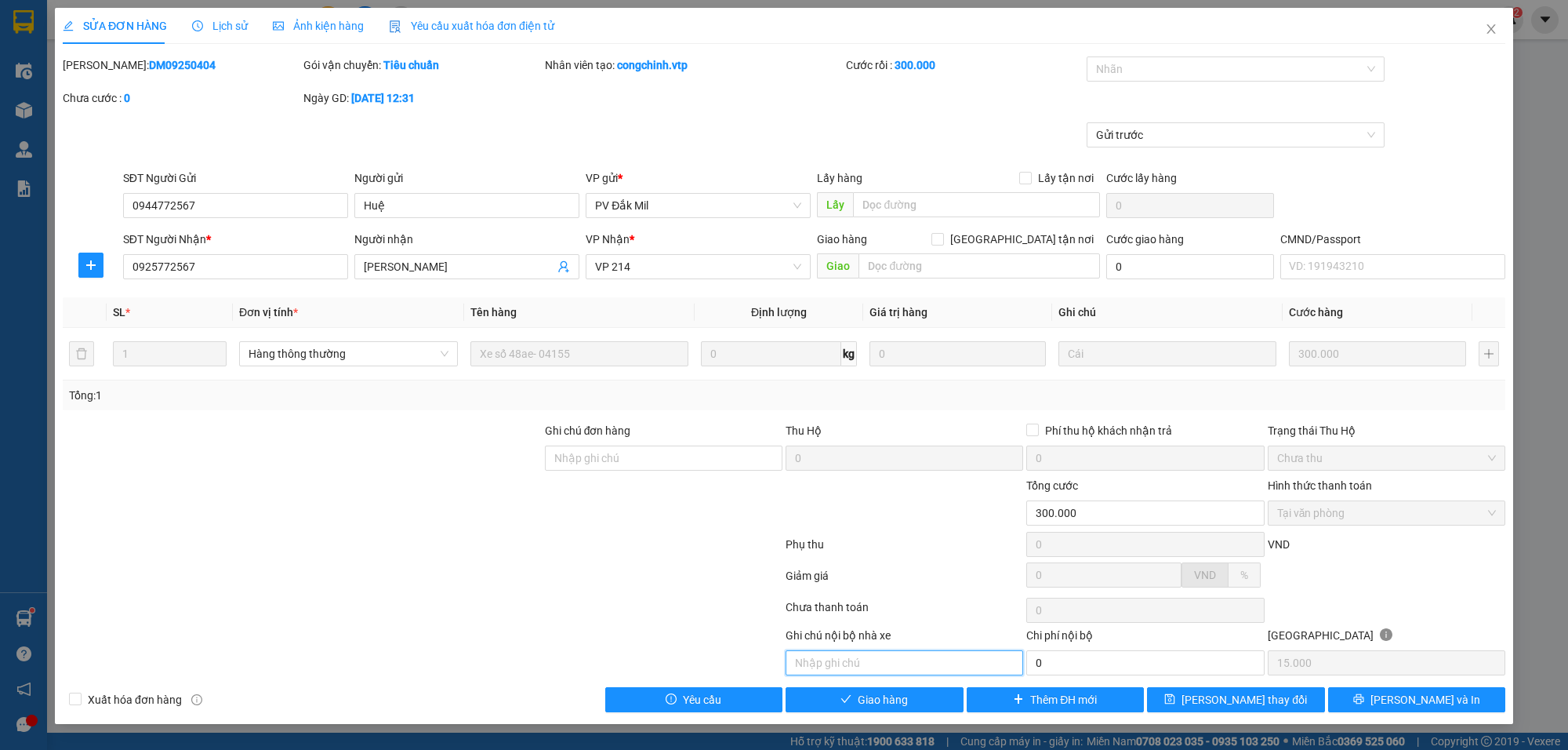
click at [929, 667] on input "text" at bounding box center [905, 662] width 238 height 25
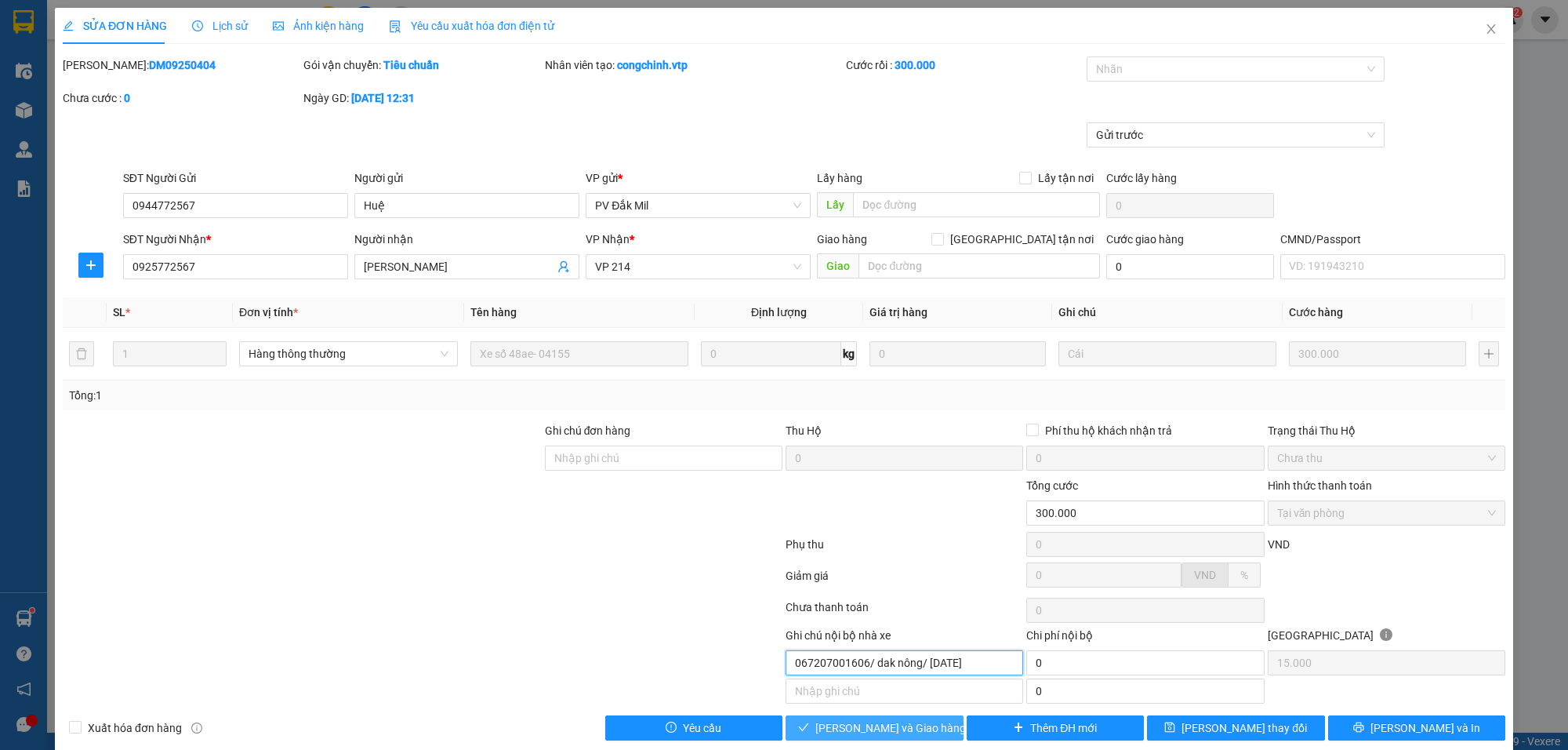
type input "067207001606/ dak nông/ [DATE]"
click at [911, 728] on span "[PERSON_NAME] và Giao hàng" at bounding box center [891, 728] width 151 height 17
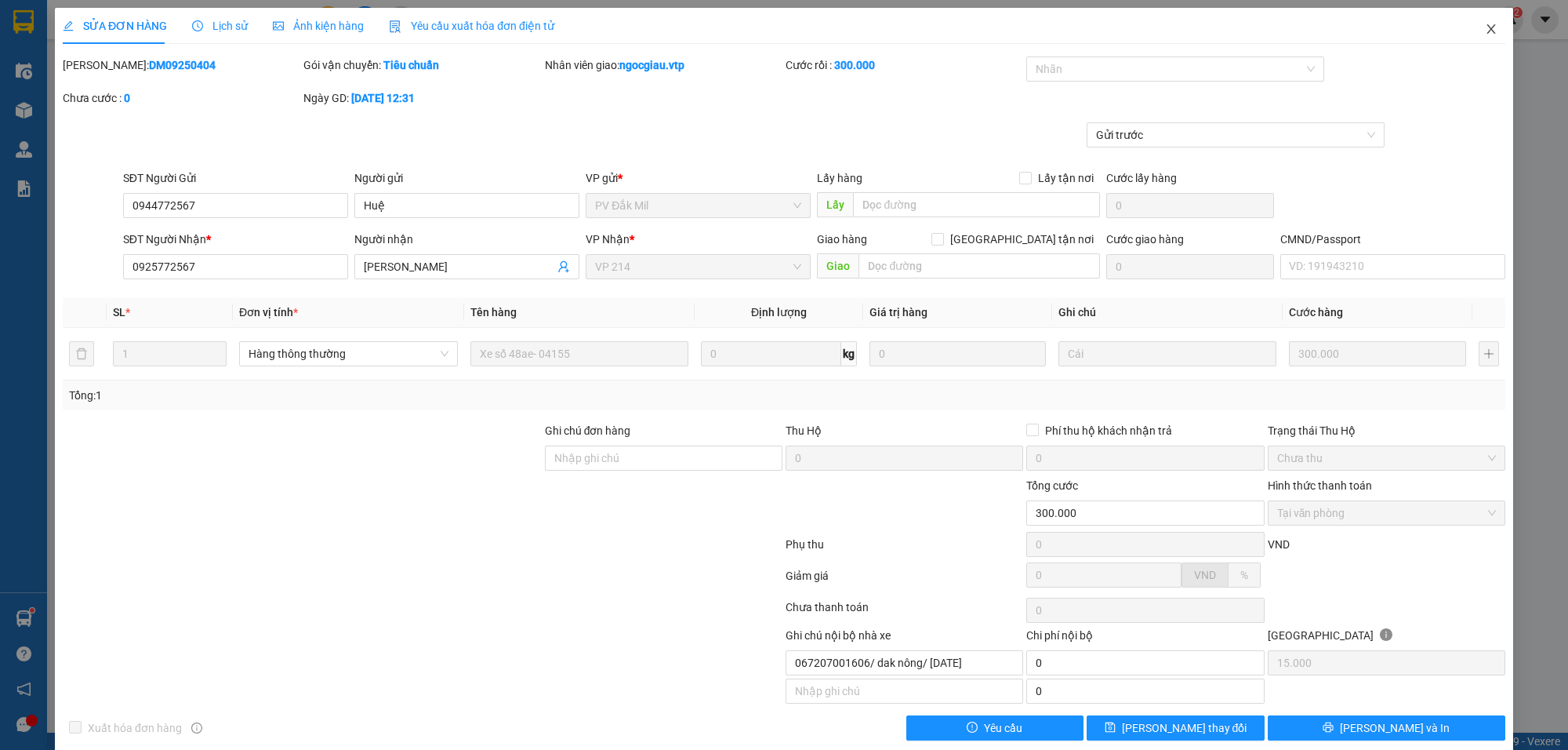
click at [1488, 21] on span "Close" at bounding box center [1490, 29] width 44 height 44
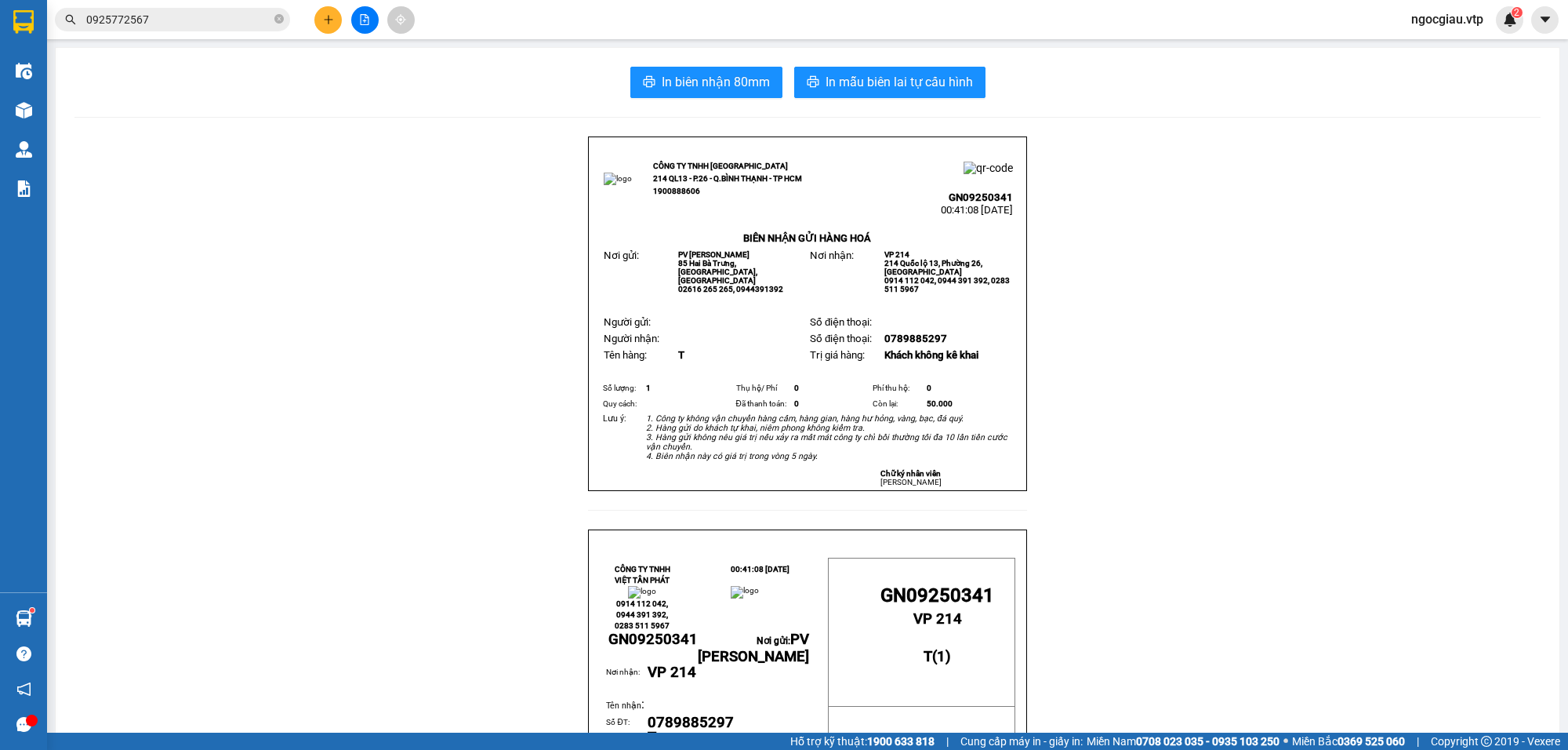
click at [205, 21] on input "0925772567" at bounding box center [179, 20] width 185 height 17
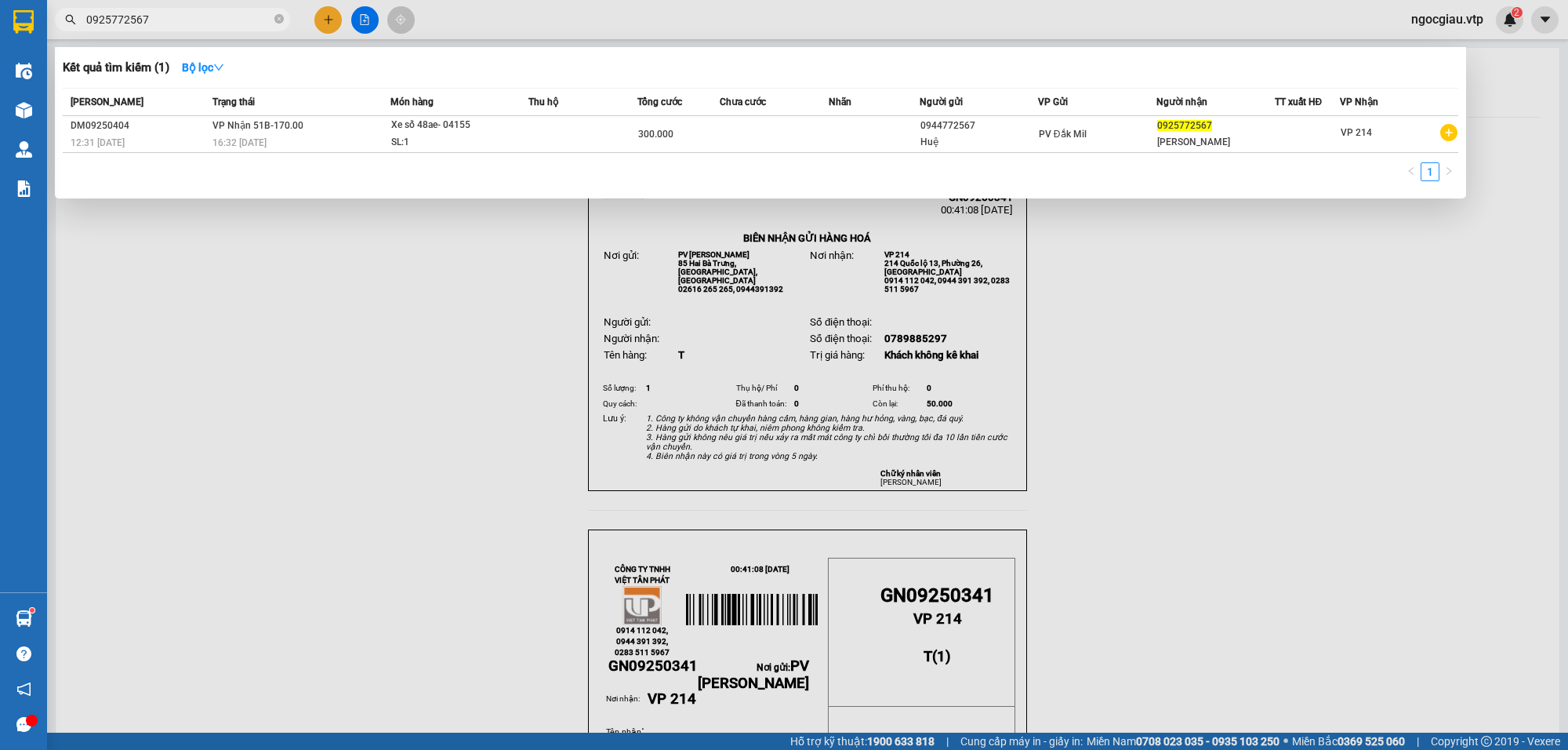
click at [205, 21] on input "0925772567" at bounding box center [179, 20] width 185 height 17
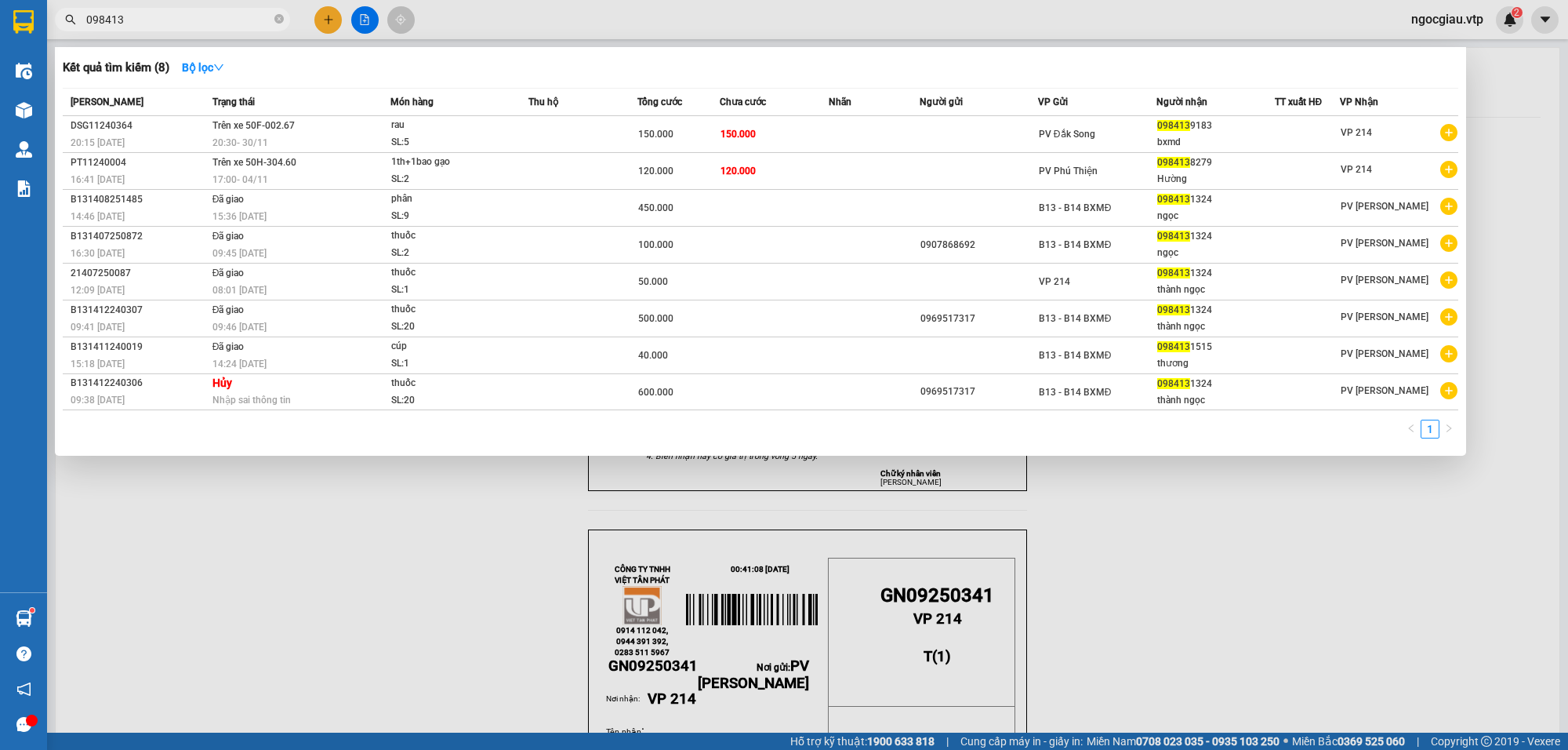
click at [189, 21] on input "098413" at bounding box center [179, 20] width 185 height 17
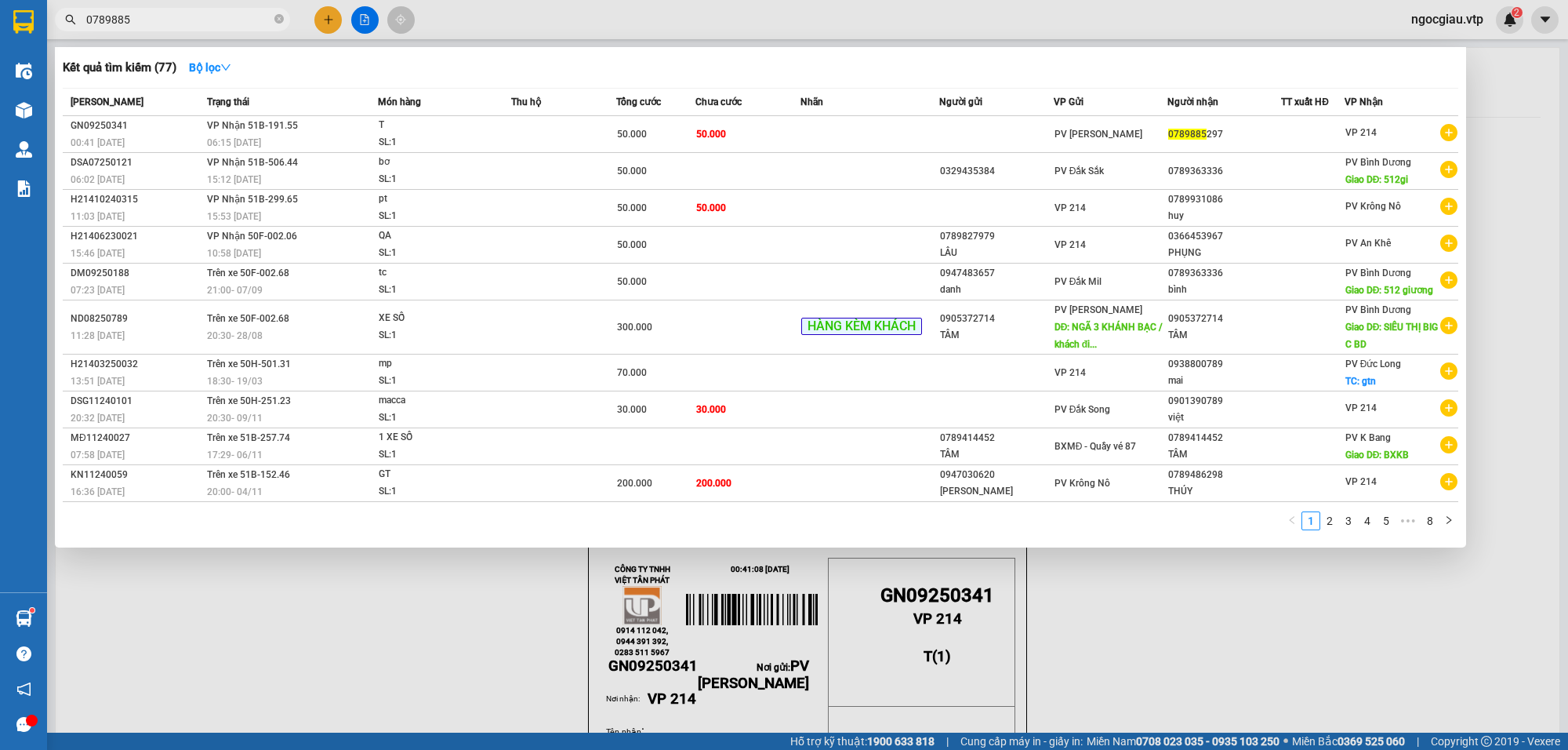
type input "0789885"
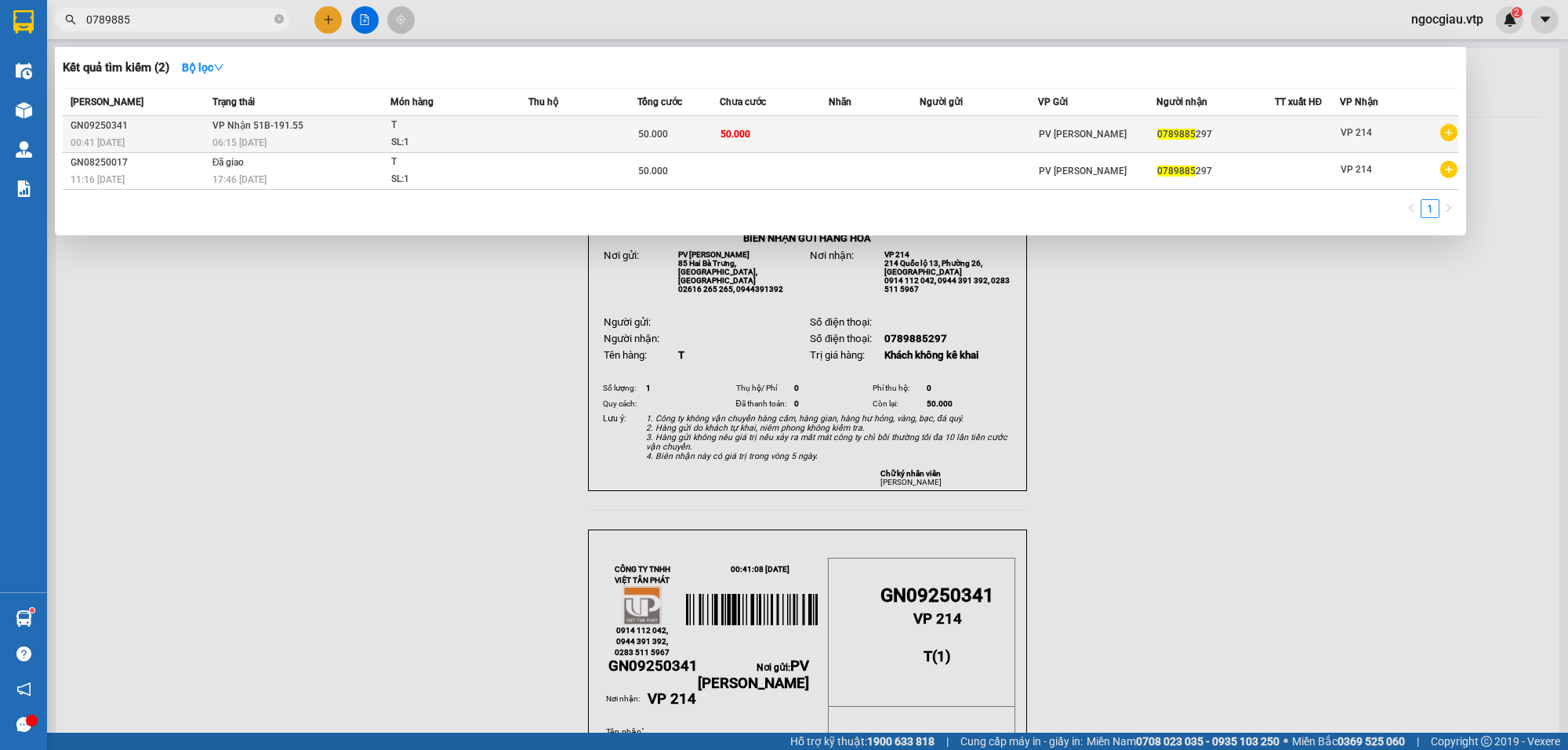
click at [839, 131] on td at bounding box center [874, 134] width 91 height 37
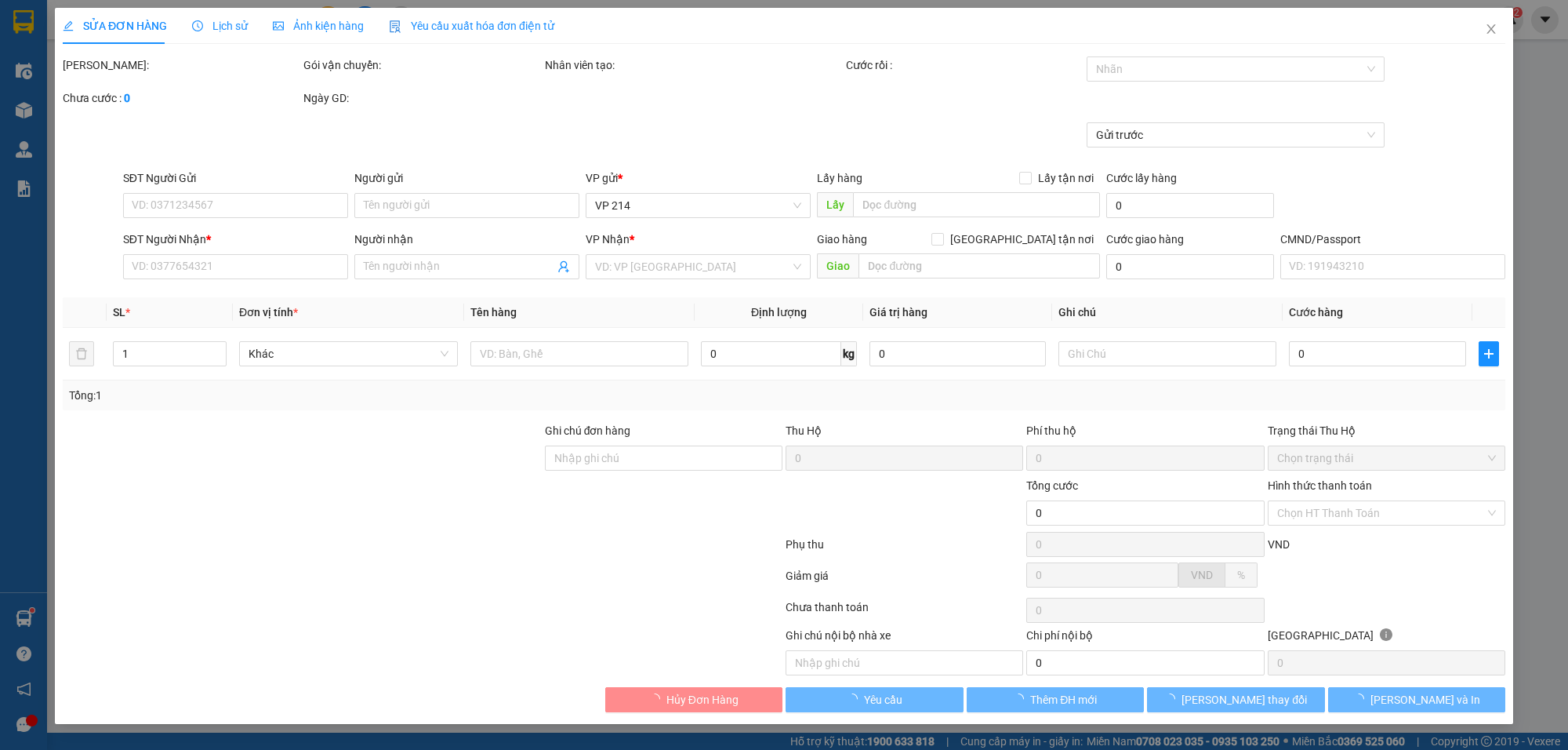
type input "0789885297"
type input "50.000"
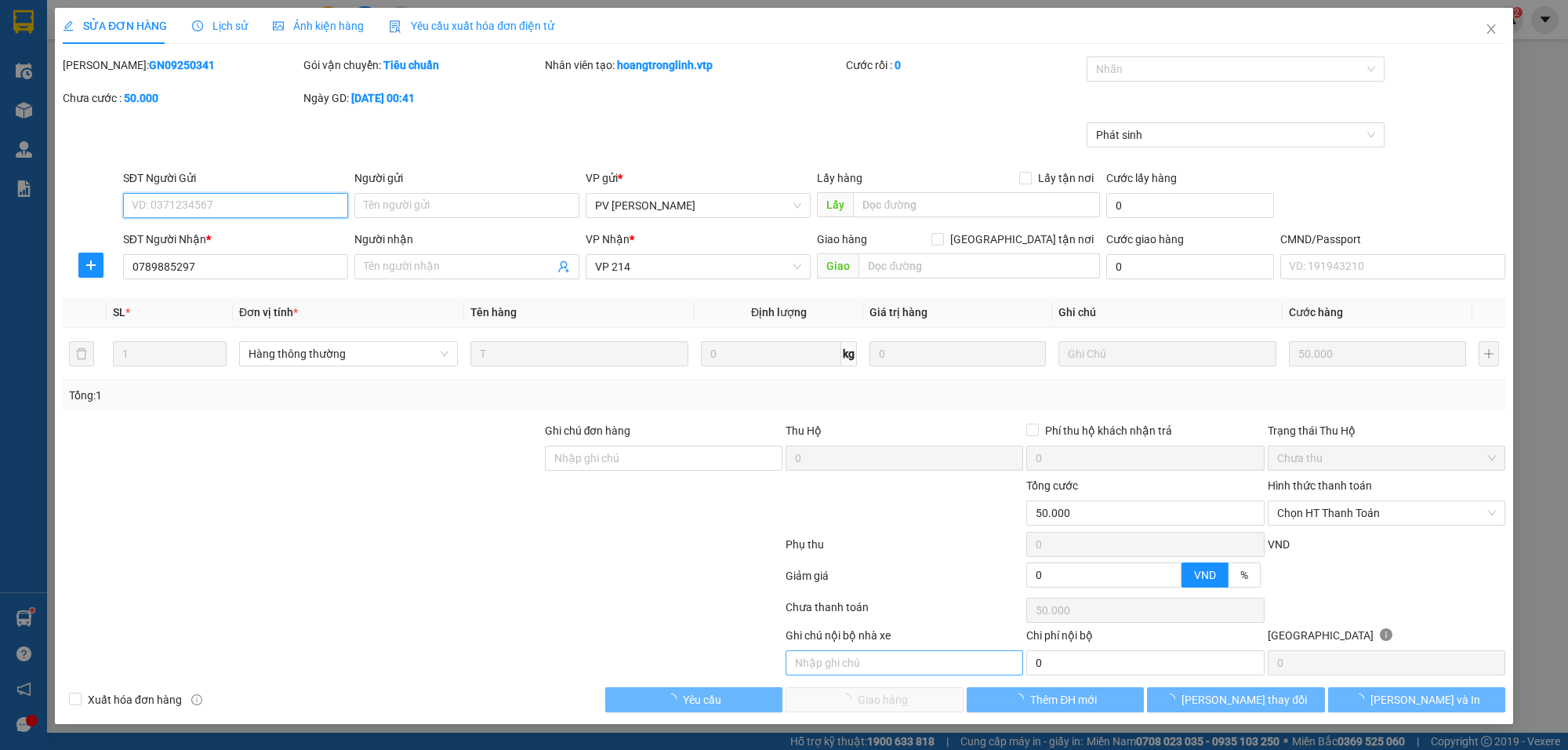
type input "10.000"
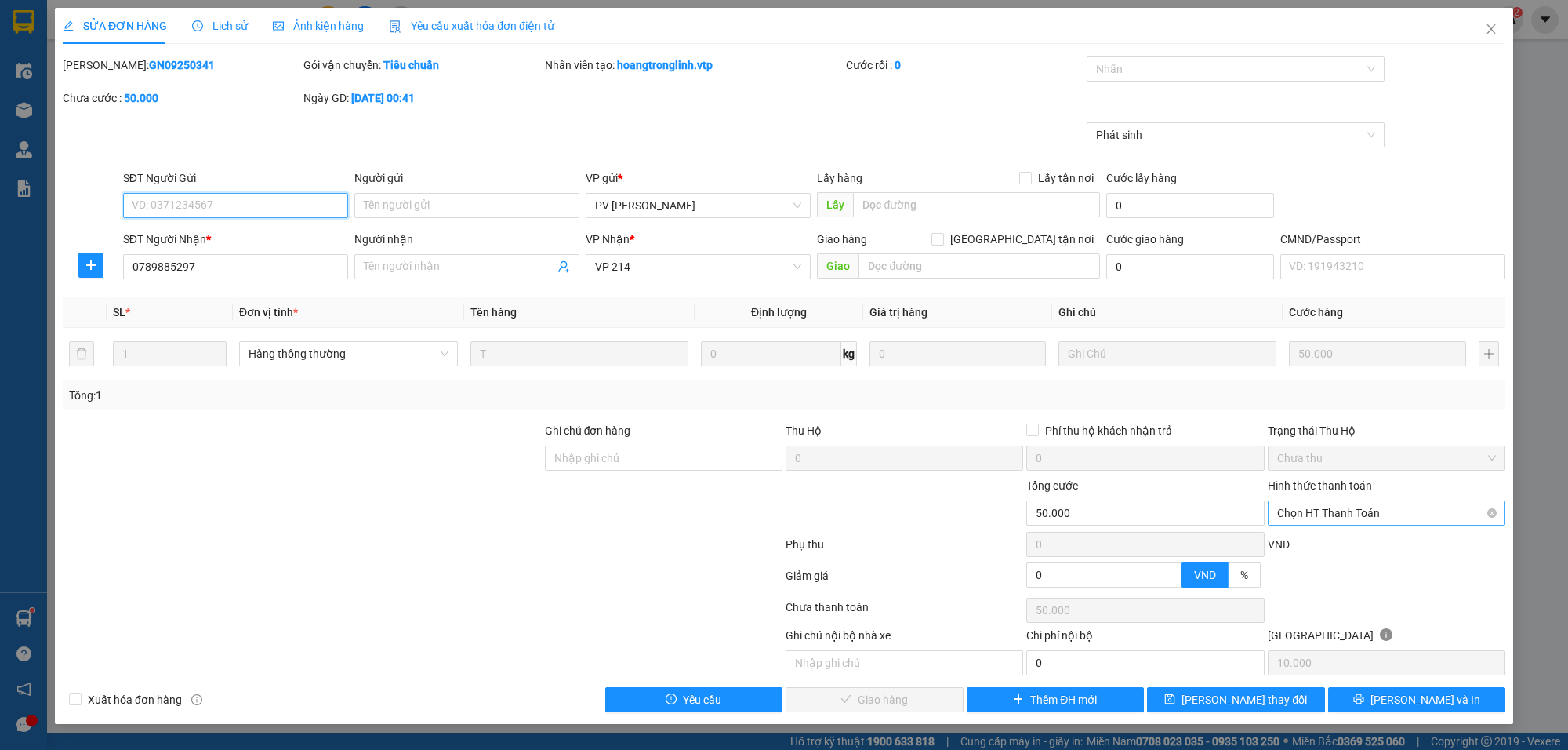
click at [1393, 510] on span "Chọn HT Thanh Toán" at bounding box center [1387, 512] width 219 height 23
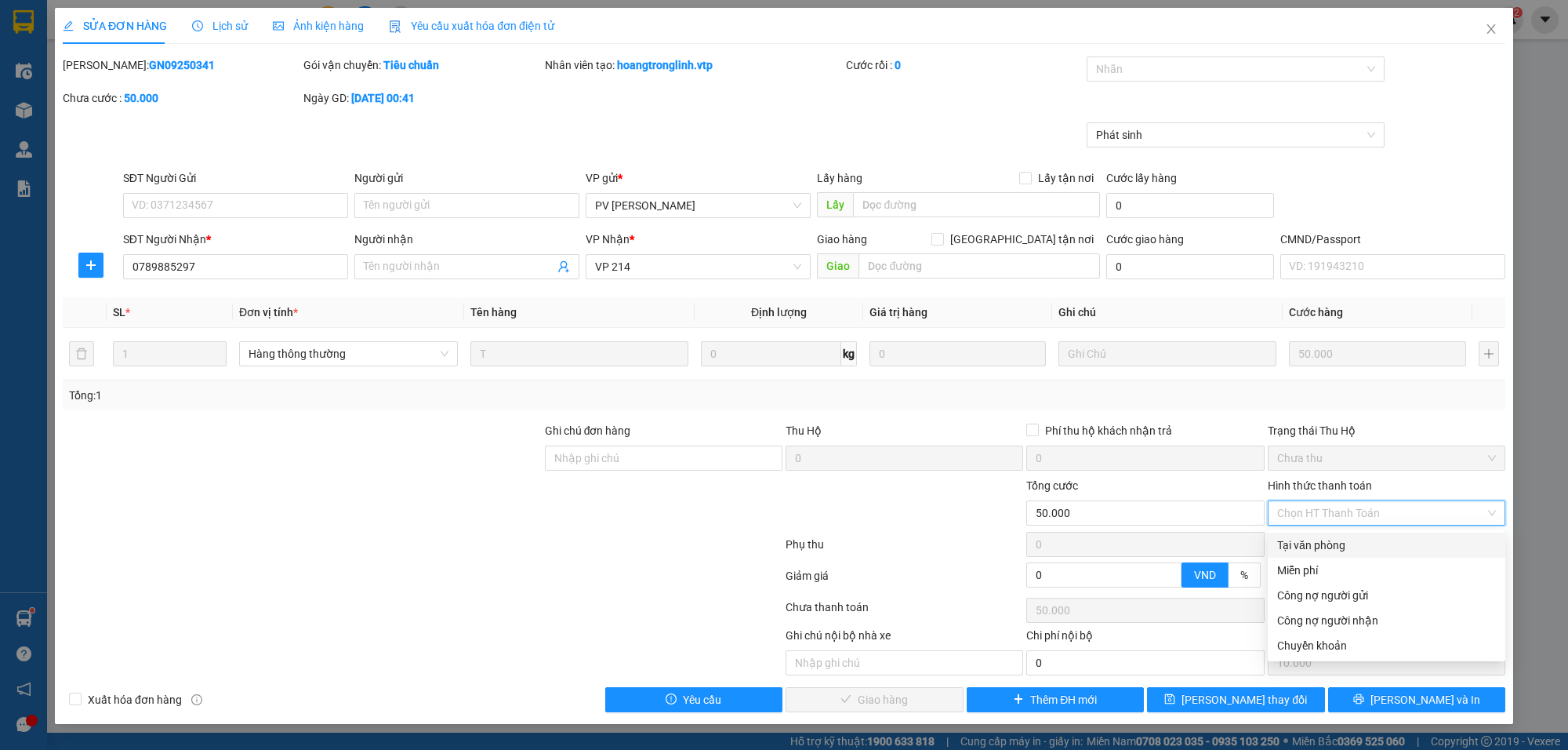
click at [1322, 545] on div "Tại văn phòng" at bounding box center [1387, 545] width 219 height 17
type input "0"
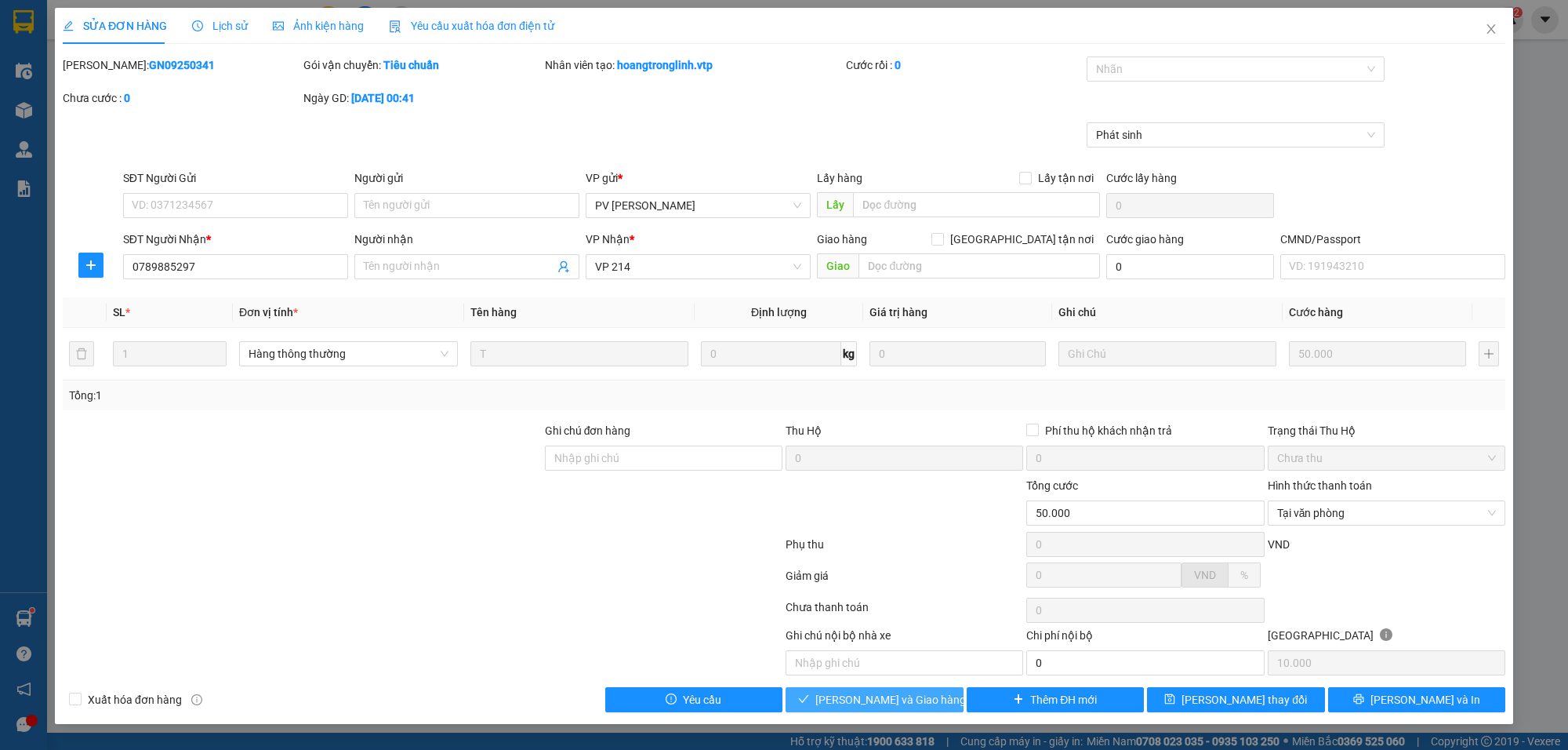
click at [870, 691] on button "[PERSON_NAME] và Giao hàng" at bounding box center [875, 699] width 178 height 25
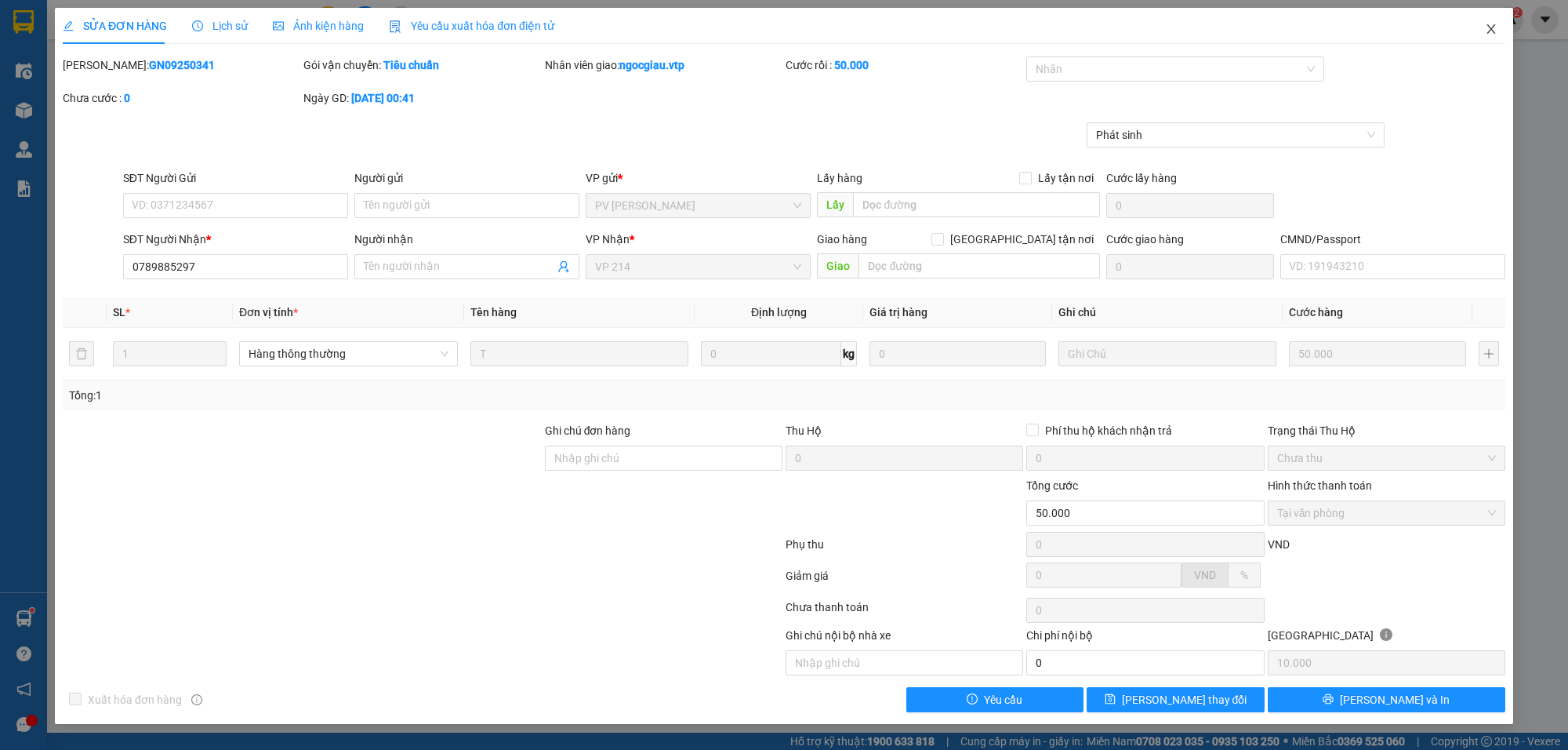
click at [1489, 28] on icon "close" at bounding box center [1491, 28] width 9 height 9
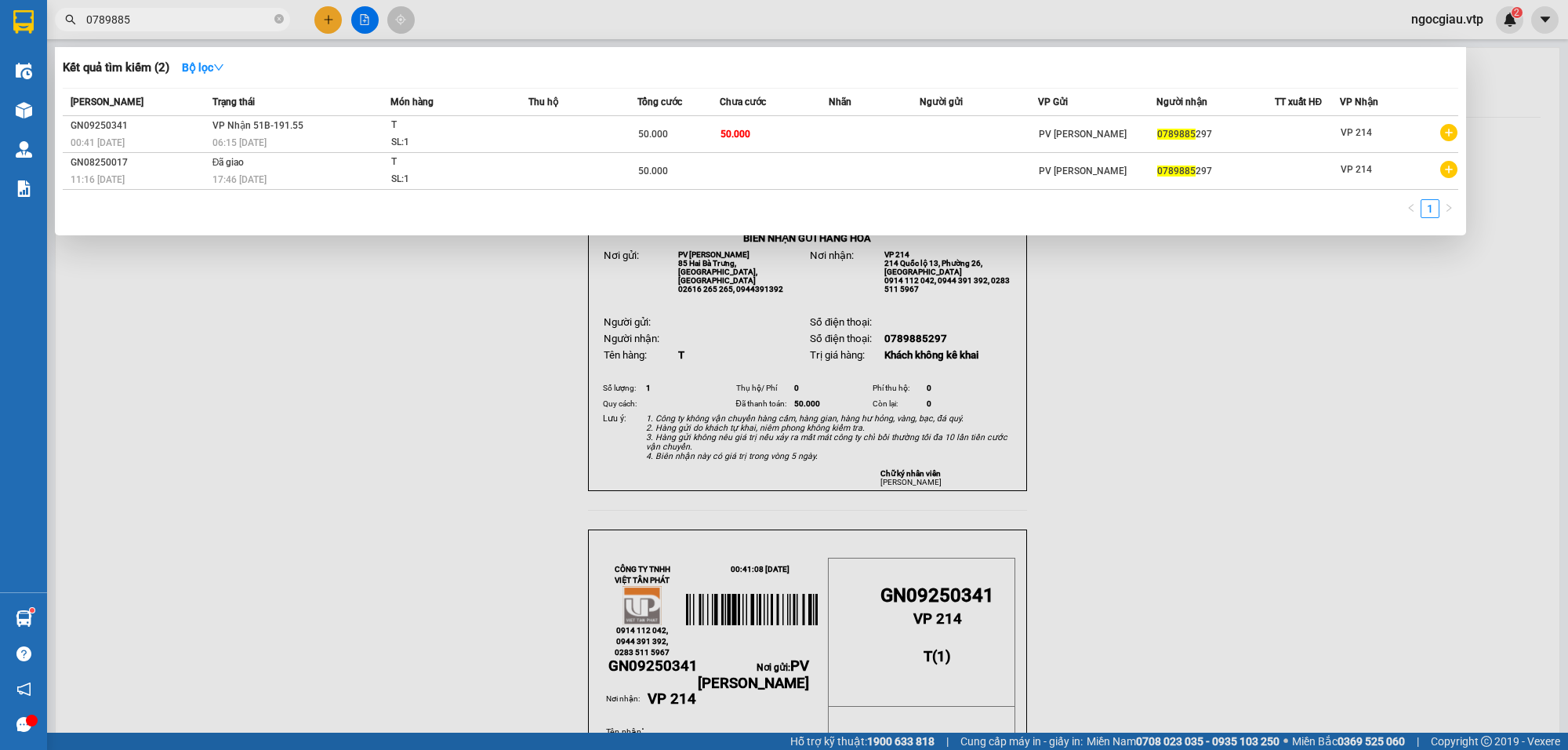
click at [182, 23] on input "0789885" at bounding box center [179, 20] width 185 height 17
paste input "text"
type input "0"
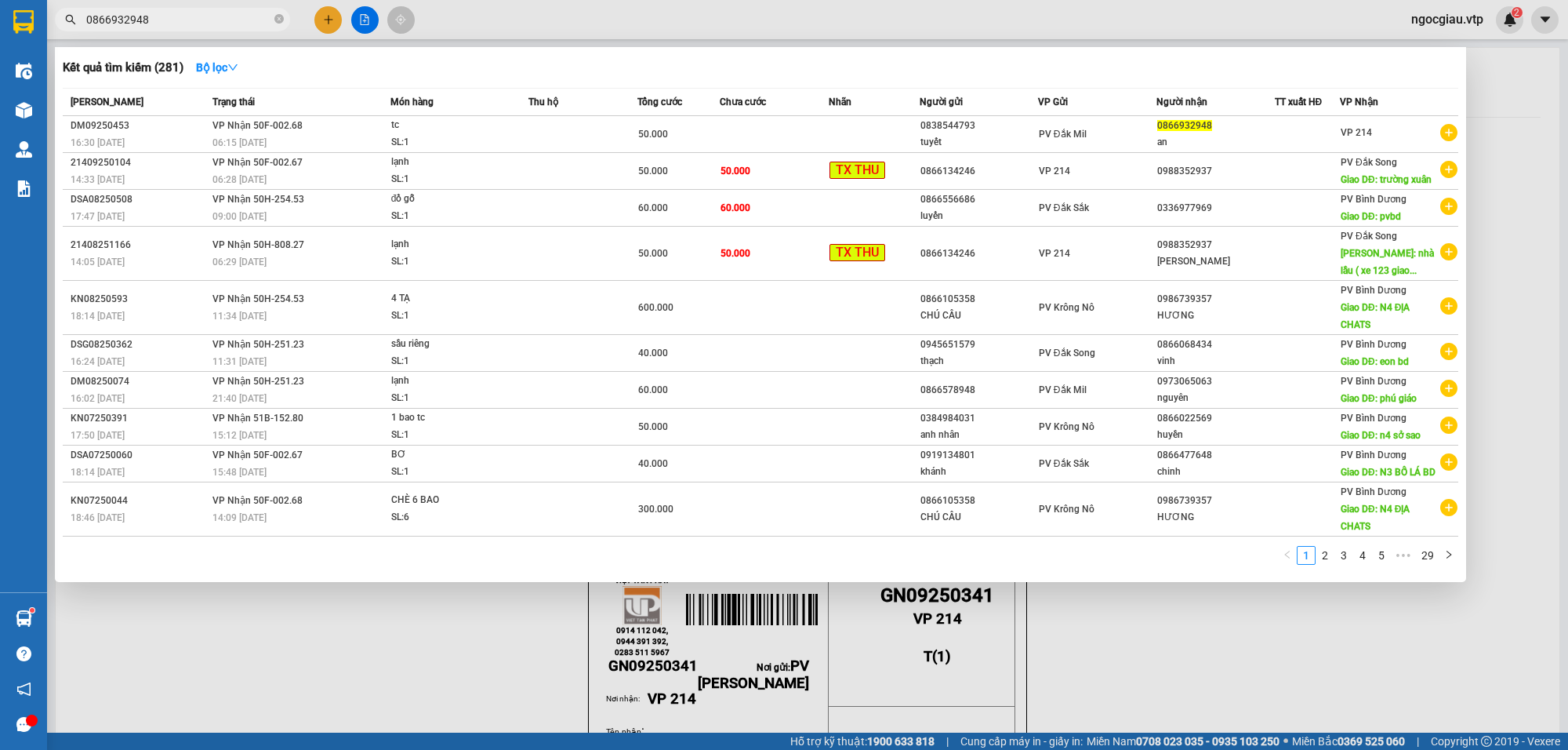
type input "0866932948"
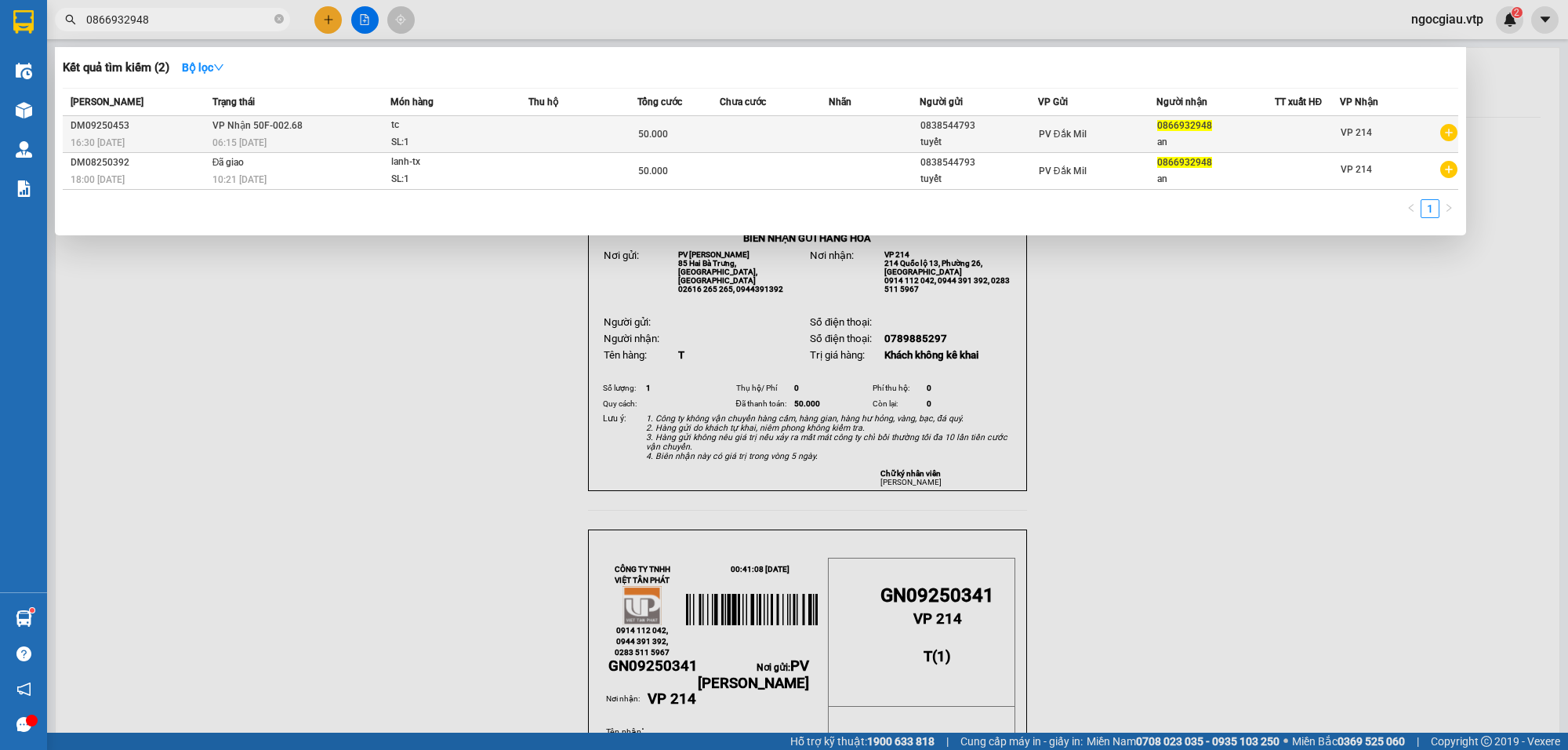
click at [807, 134] on td at bounding box center [774, 134] width 109 height 37
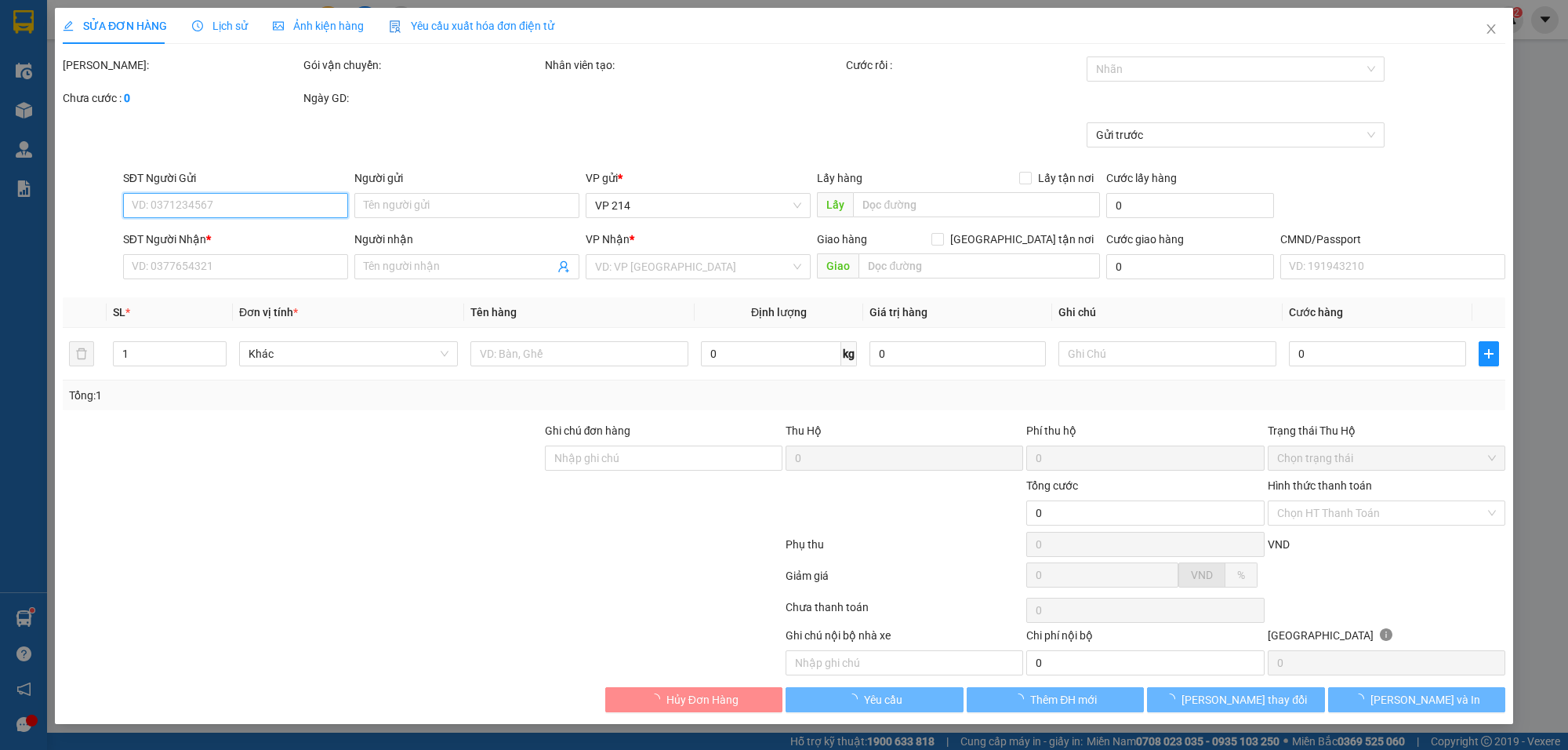
type input "2.500"
type input "0838544793"
type input "tuyết"
type input "0866932948"
type input "an"
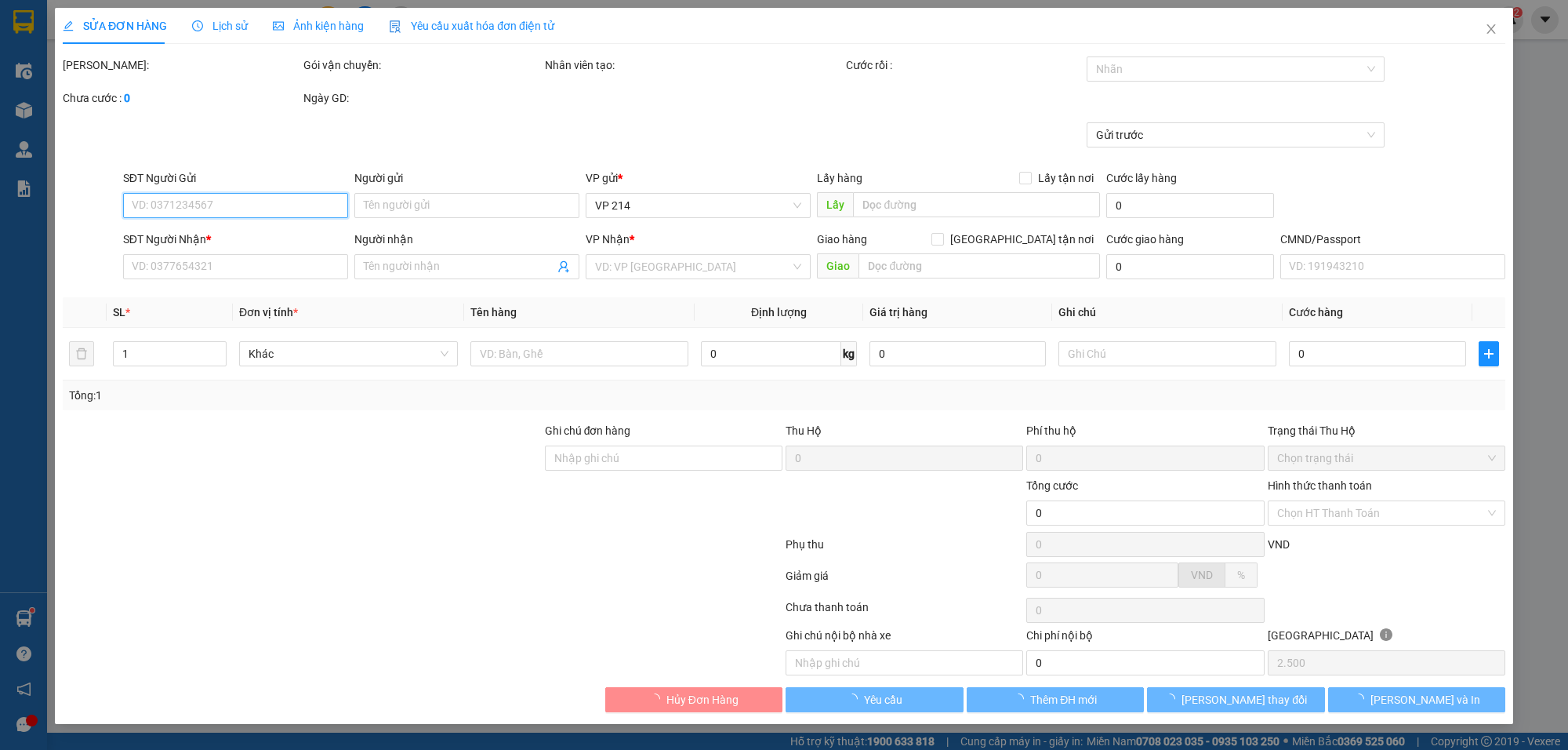
type input "50.000"
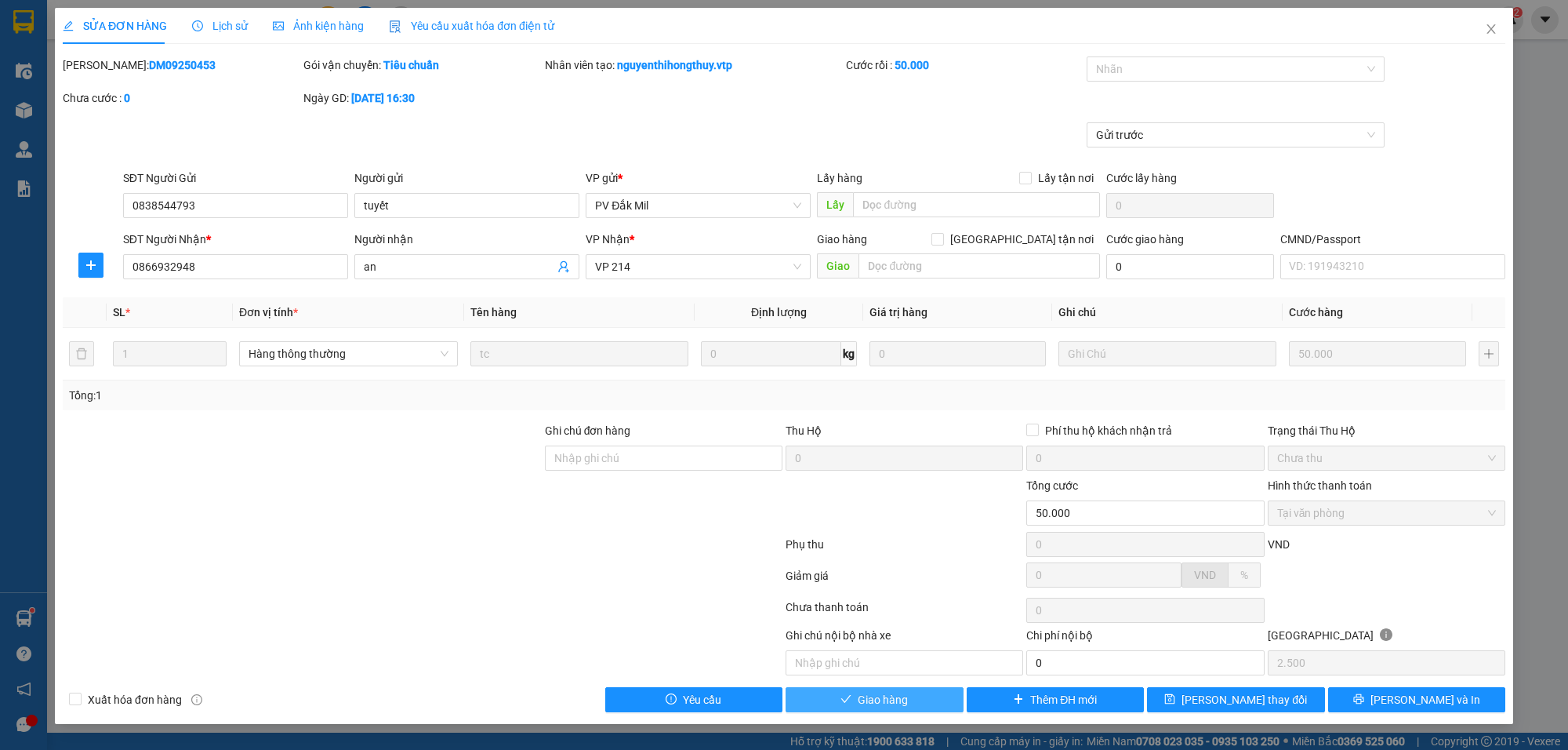
click at [907, 704] on span "Giao hàng" at bounding box center [882, 699] width 50 height 17
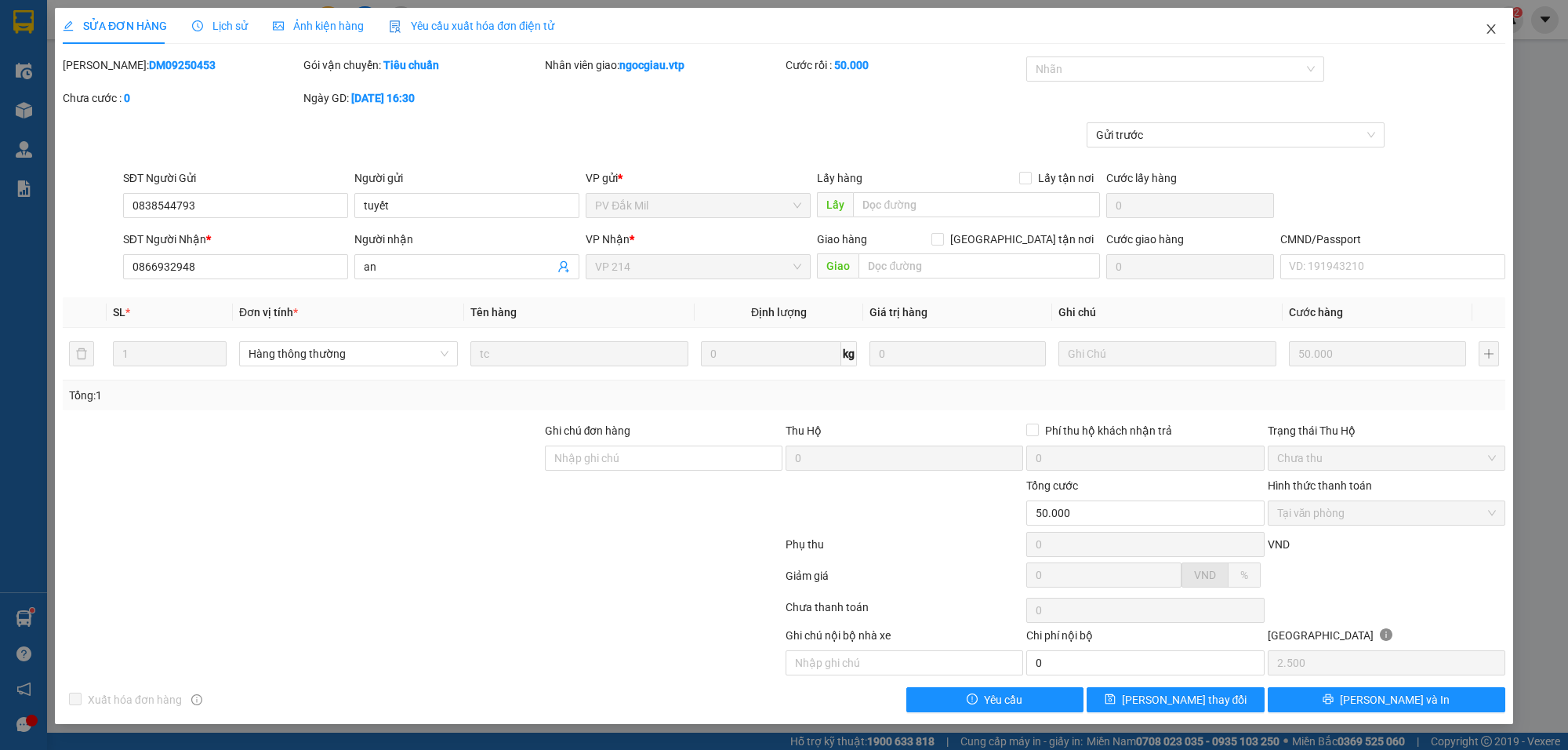
click at [1498, 21] on span "Close" at bounding box center [1490, 29] width 44 height 44
